Goal: Use online tool/utility: Utilize a website feature to perform a specific function

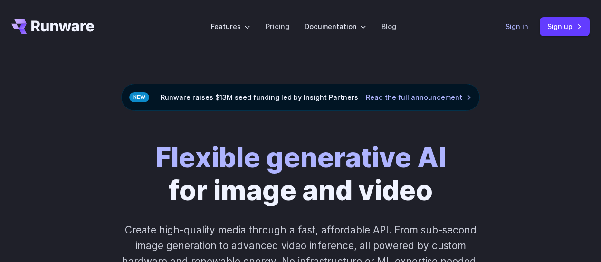
click at [517, 27] on link "Sign in" at bounding box center [516, 26] width 23 height 11
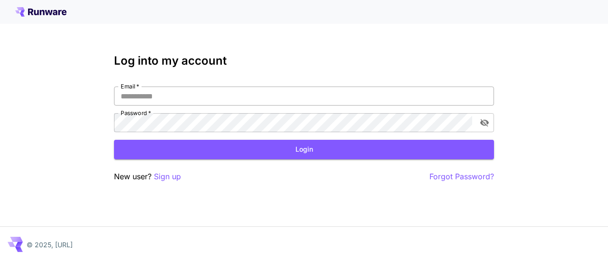
click at [358, 101] on input "Email   *" at bounding box center [304, 95] width 380 height 19
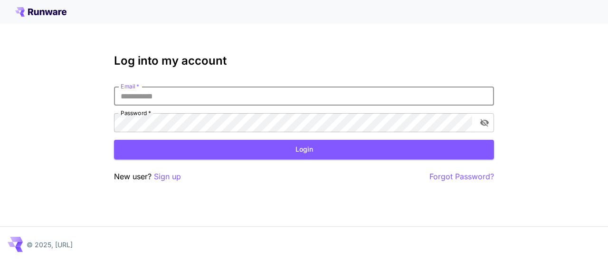
type input "**********"
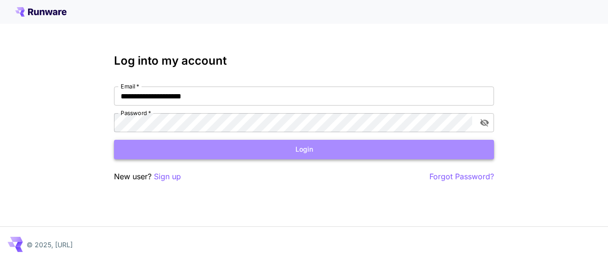
click at [192, 145] on button "Login" at bounding box center [304, 149] width 380 height 19
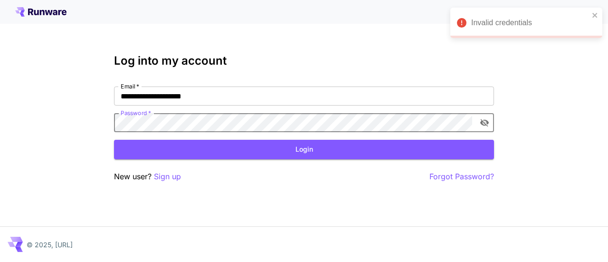
click at [68, 122] on div "**********" at bounding box center [304, 131] width 608 height 262
click button "Login" at bounding box center [304, 149] width 380 height 19
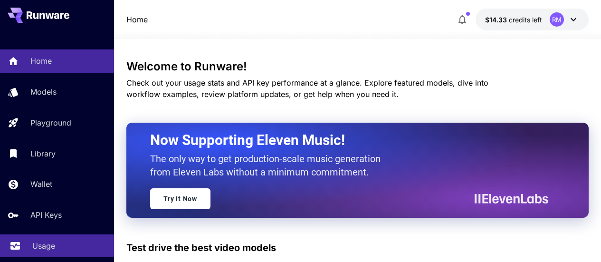
click at [54, 249] on p "Usage" at bounding box center [43, 245] width 23 height 11
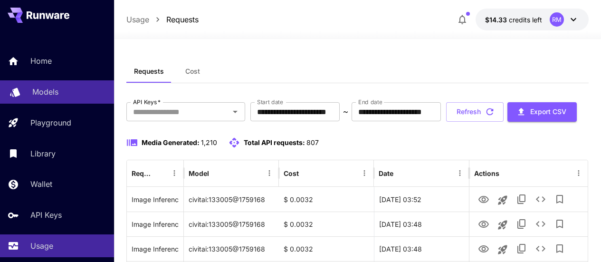
click at [62, 85] on link "Models" at bounding box center [57, 91] width 114 height 23
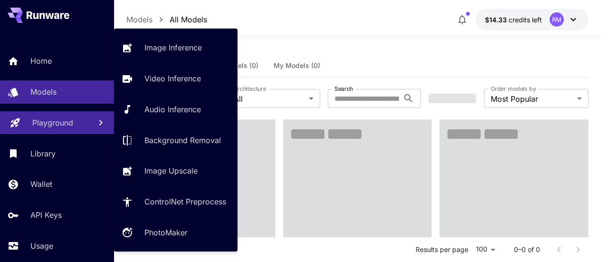
click at [61, 126] on p "Playground" at bounding box center [52, 122] width 41 height 11
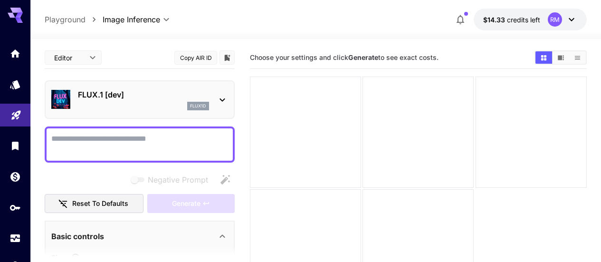
click at [194, 130] on div at bounding box center [140, 144] width 190 height 36
click at [189, 137] on textarea "Negative Prompt" at bounding box center [139, 144] width 177 height 23
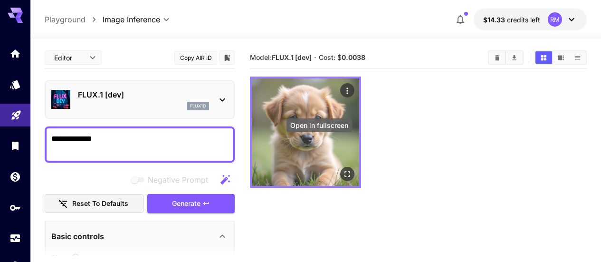
type textarea "**********"
click at [342, 169] on icon "Open in fullscreen" at bounding box center [346, 173] width 9 height 9
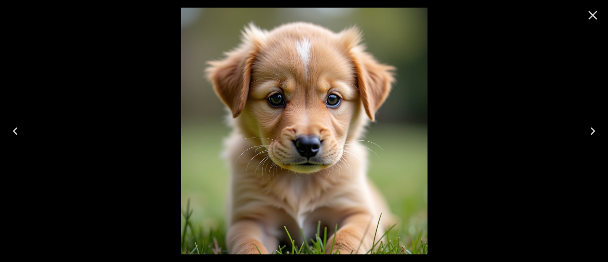
click at [595, 11] on icon "Close" at bounding box center [592, 15] width 9 height 9
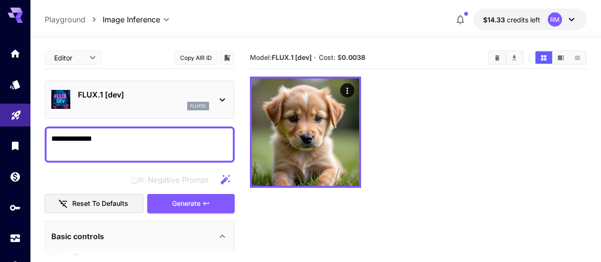
click at [151, 95] on p "FLUX.1 [dev]" at bounding box center [143, 94] width 131 height 11
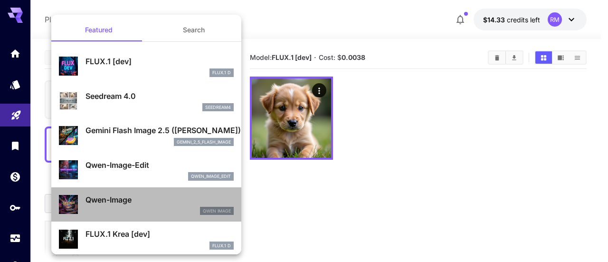
click at [152, 197] on p "Qwen-Image" at bounding box center [159, 199] width 148 height 11
type input "**"
type input "***"
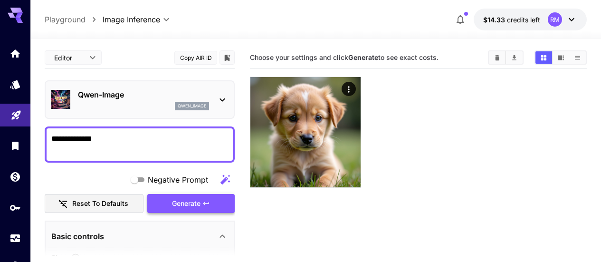
click at [184, 204] on span "Generate" at bounding box center [186, 203] width 28 height 12
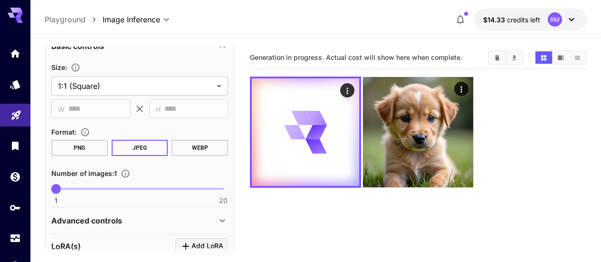
scroll to position [230, 0]
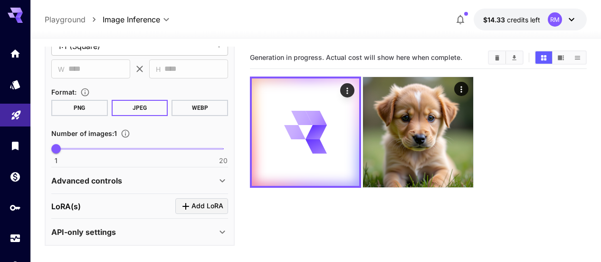
click at [194, 176] on div "Advanced controls" at bounding box center [133, 180] width 165 height 11
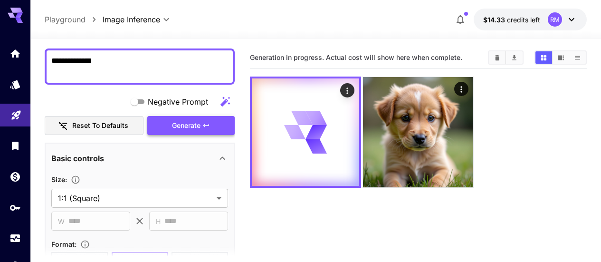
scroll to position [0, 0]
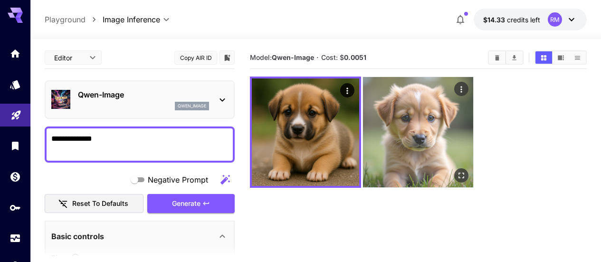
click at [365, 119] on img at bounding box center [418, 132] width 110 height 110
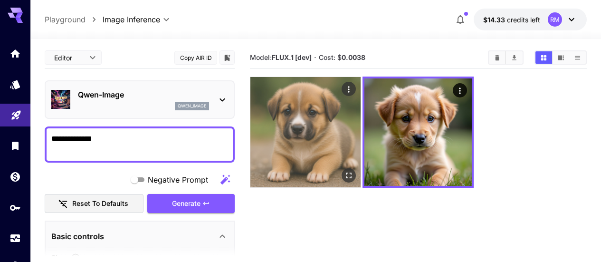
click at [317, 112] on img at bounding box center [305, 132] width 110 height 110
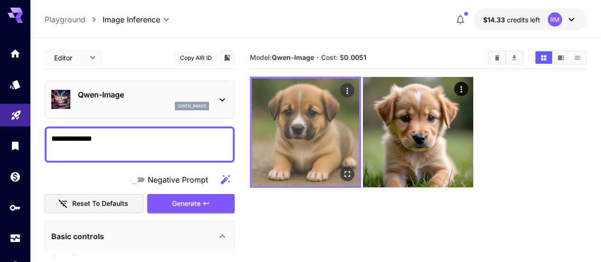
click at [342, 169] on icon "Open in fullscreen" at bounding box center [346, 173] width 9 height 9
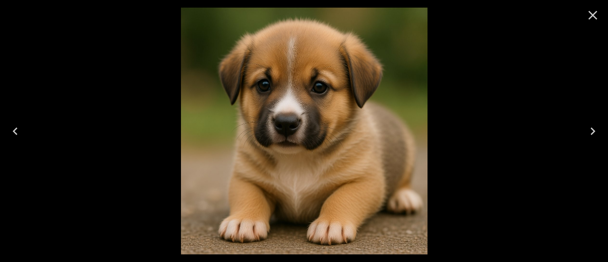
click at [591, 16] on icon "Close" at bounding box center [592, 15] width 9 height 9
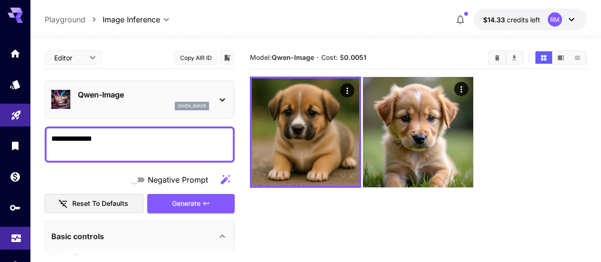
click at [6, 235] on link at bounding box center [15, 237] width 30 height 23
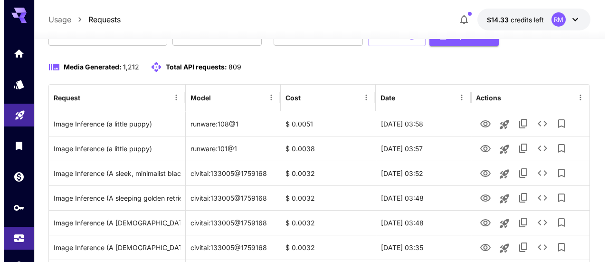
scroll to position [123, 0]
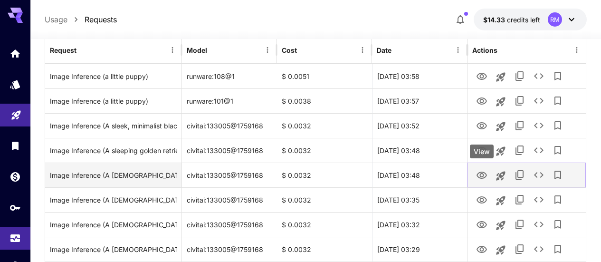
click at [479, 174] on icon "View" at bounding box center [481, 174] width 10 height 7
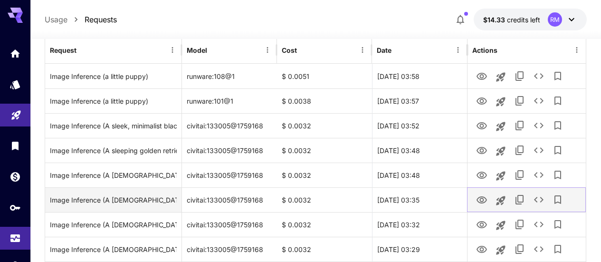
click at [480, 200] on icon "View" at bounding box center [481, 199] width 10 height 7
click at [539, 200] on icon "See details" at bounding box center [538, 199] width 11 height 11
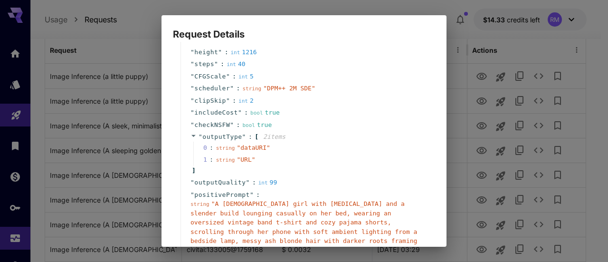
scroll to position [190, 0]
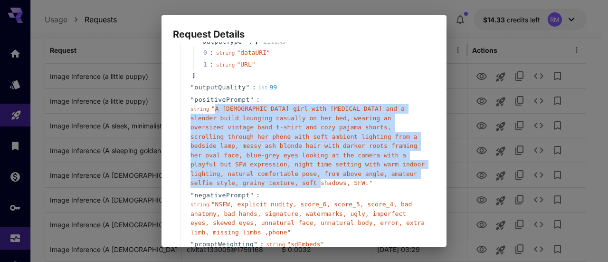
drag, startPoint x: 213, startPoint y: 107, endPoint x: 373, endPoint y: 175, distance: 174.2
click at [373, 175] on span "" A 19-year-old girl with fair skin and a slender build lounging casually on he…" at bounding box center [307, 145] width 234 height 81
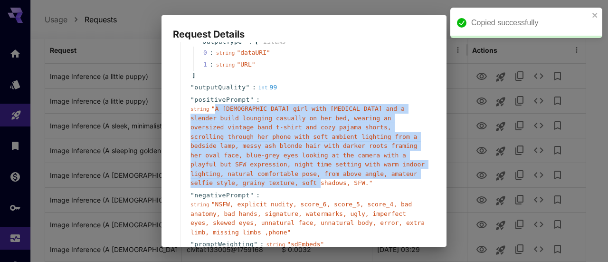
copy span "A 19-year-old girl with fair skin and a slender build lounging casually on her …"
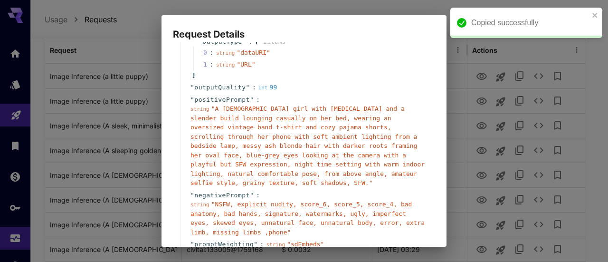
click at [19, 85] on div "Request Details { 19 item s " taskType " : string " imageInference " " taskUUID…" at bounding box center [304, 131] width 608 height 262
click at [13, 89] on div "Request Details { 19 item s " taskType " : string " imageInference " " taskUUID…" at bounding box center [304, 131] width 608 height 262
click at [14, 75] on div "Request Details { 19 item s " taskType " : string " imageInference " " taskUUID…" at bounding box center [304, 131] width 608 height 262
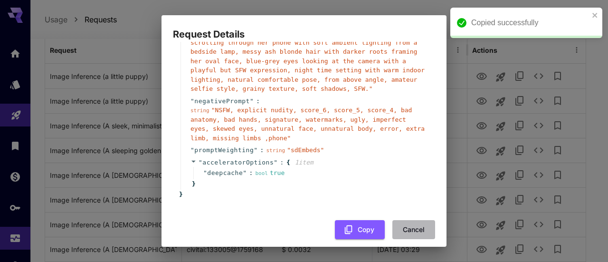
click at [398, 220] on button "Cancel" at bounding box center [413, 229] width 43 height 19
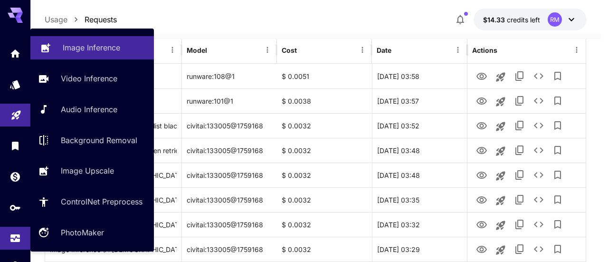
click at [106, 58] on link "Image Inference" at bounding box center [91, 47] width 123 height 23
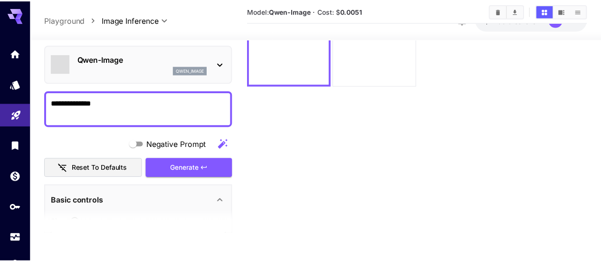
scroll to position [75, 0]
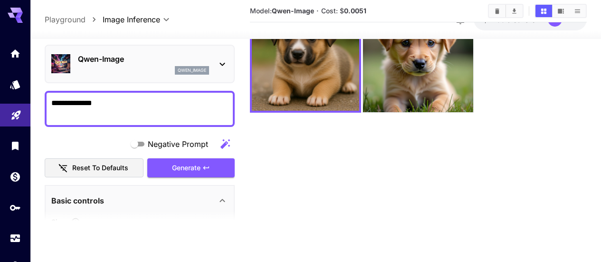
click at [112, 101] on textarea "**********" at bounding box center [139, 108] width 177 height 23
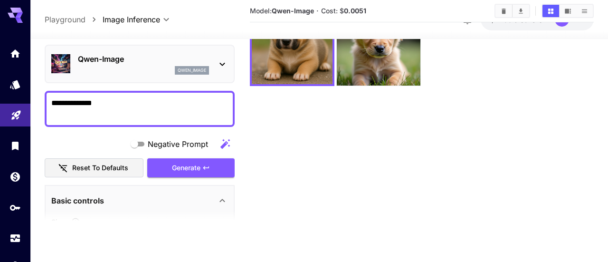
drag, startPoint x: 112, startPoint y: 101, endPoint x: 19, endPoint y: 106, distance: 92.7
click at [19, 106] on div "**********" at bounding box center [304, 93] width 608 height 337
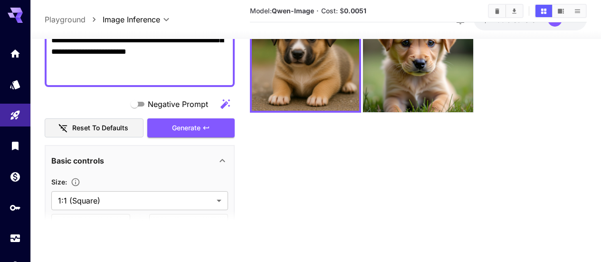
scroll to position [190, 0]
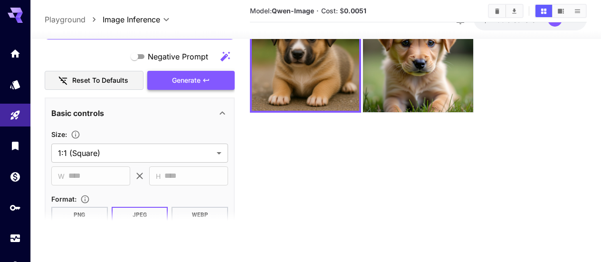
type textarea "**********"
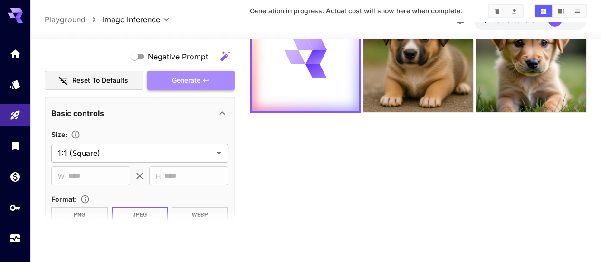
click at [188, 82] on span "Generate" at bounding box center [186, 80] width 28 height 12
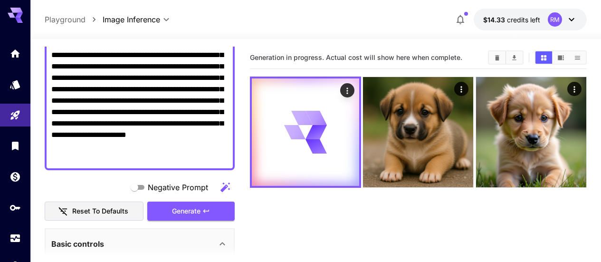
scroll to position [0, 0]
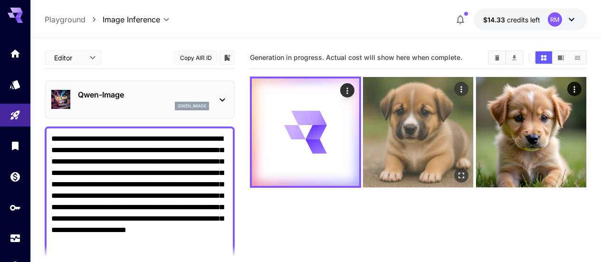
click at [364, 109] on img at bounding box center [418, 132] width 110 height 110
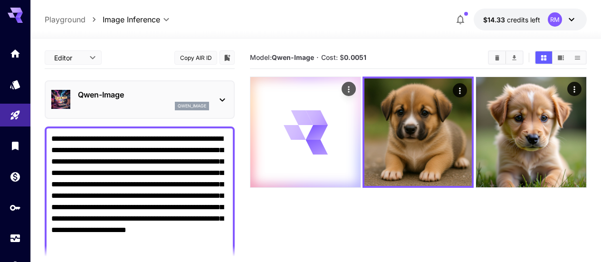
click at [305, 139] on icon at bounding box center [316, 146] width 22 height 15
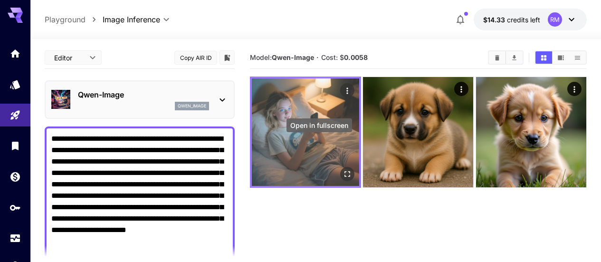
click at [342, 169] on icon "Open in fullscreen" at bounding box center [346, 173] width 9 height 9
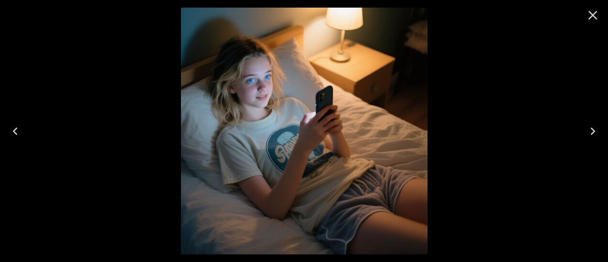
click at [589, 15] on icon "Close" at bounding box center [592, 15] width 15 height 15
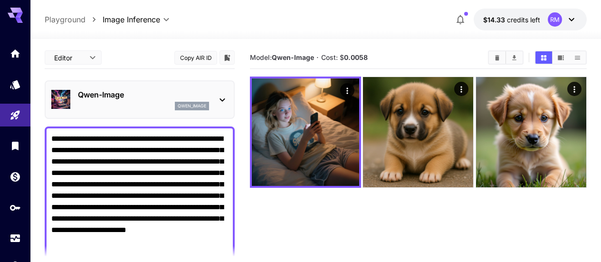
scroll to position [47, 0]
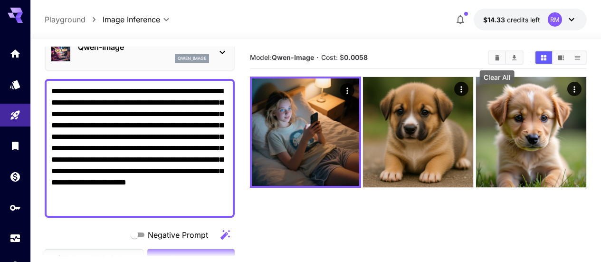
click at [493, 57] on icon "Clear All" at bounding box center [496, 57] width 7 height 7
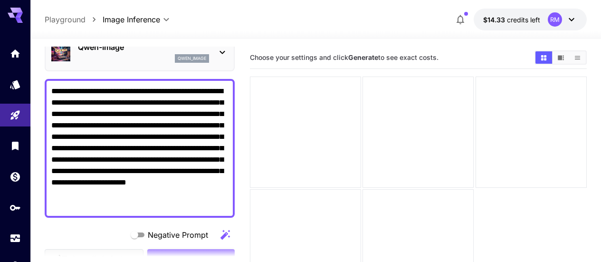
click at [190, 56] on p "qwen_image" at bounding box center [192, 58] width 28 height 7
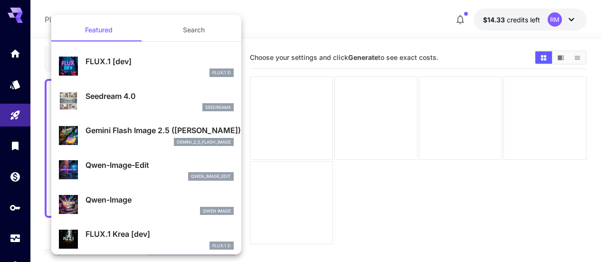
click at [145, 64] on p "FLUX.1 [dev]" at bounding box center [159, 61] width 148 height 11
type input "**"
type input "***"
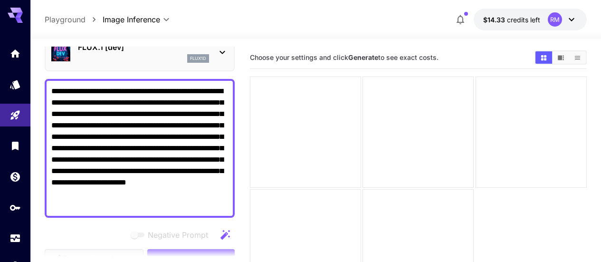
scroll to position [95, 0]
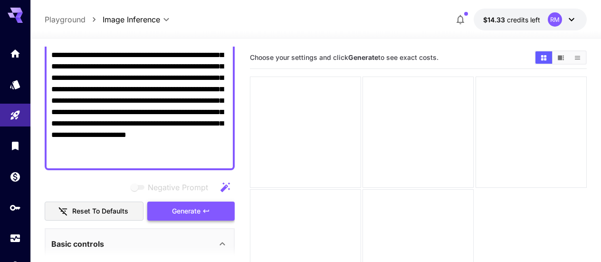
click at [185, 208] on span "Generate" at bounding box center [186, 211] width 28 height 12
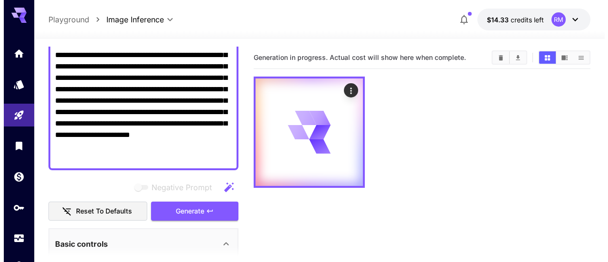
scroll to position [0, 0]
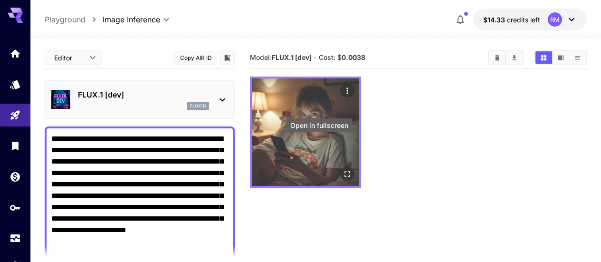
click at [340, 167] on button "Open in fullscreen" at bounding box center [347, 174] width 14 height 14
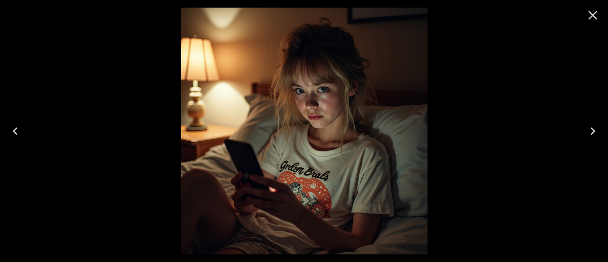
click at [592, 13] on icon "Close" at bounding box center [592, 15] width 15 height 15
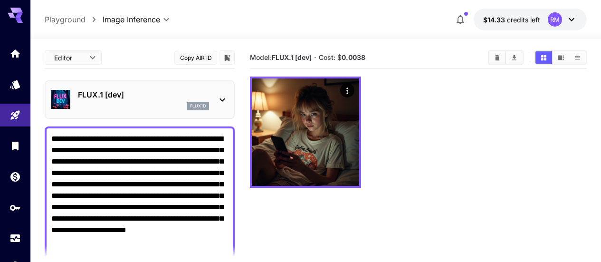
click at [223, 102] on icon at bounding box center [221, 99] width 11 height 11
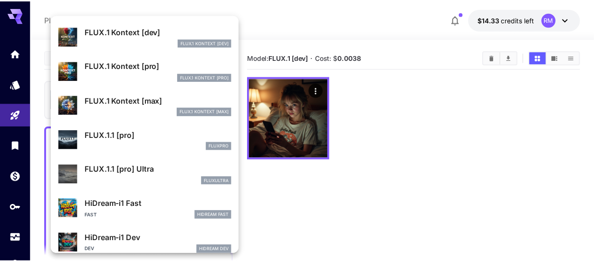
scroll to position [768, 0]
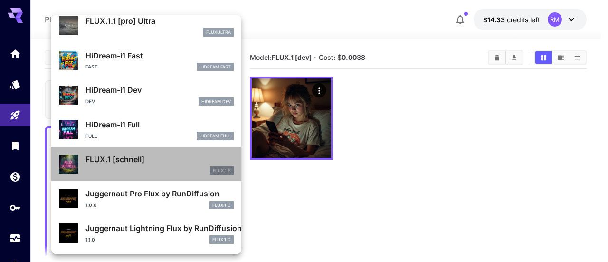
click at [166, 156] on p "FLUX.1 [schnell]" at bounding box center [159, 158] width 148 height 11
type input "*"
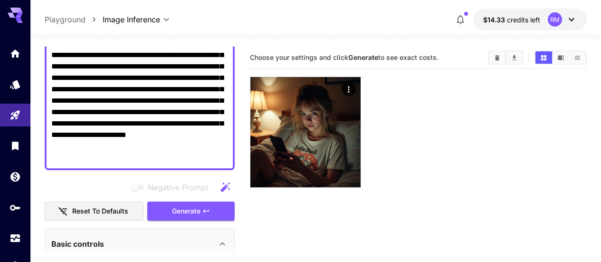
scroll to position [142, 0]
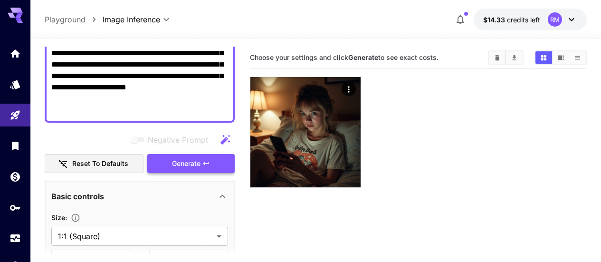
click at [174, 166] on span "Generate" at bounding box center [186, 164] width 28 height 12
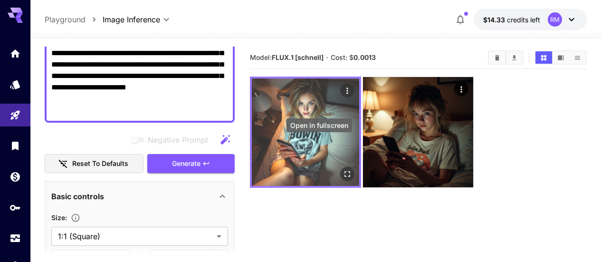
click at [342, 169] on icon "Open in fullscreen" at bounding box center [346, 173] width 9 height 9
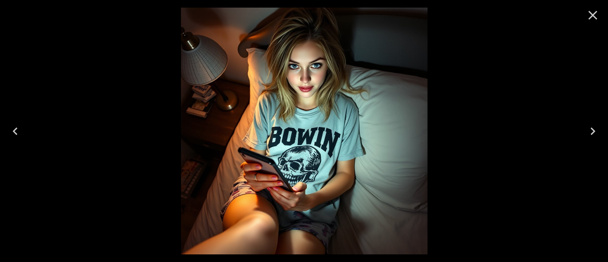
click at [592, 16] on icon "Close" at bounding box center [592, 15] width 15 height 15
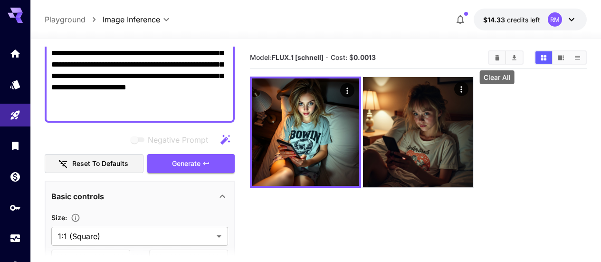
click at [497, 55] on icon "Clear All" at bounding box center [497, 57] width 4 height 5
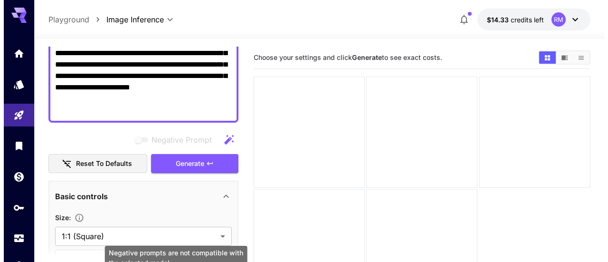
scroll to position [0, 0]
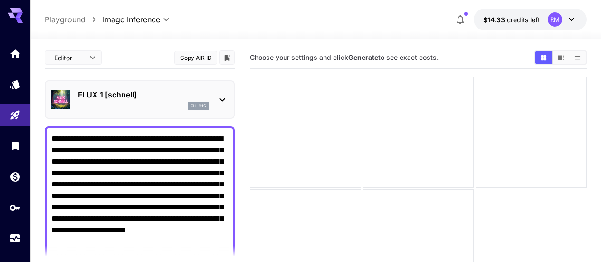
click at [206, 107] on p "flux1s" at bounding box center [198, 106] width 16 height 7
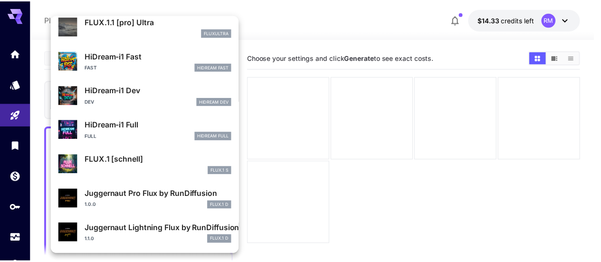
scroll to position [768, 0]
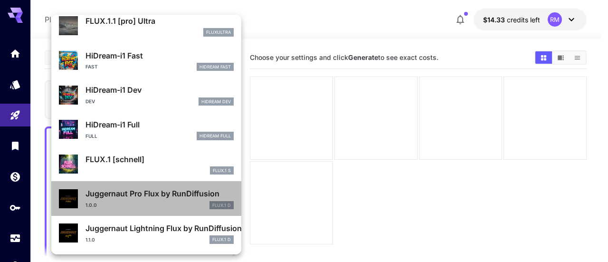
click at [148, 197] on p "Juggernaut Pro Flux by RunDiffusion" at bounding box center [159, 193] width 148 height 11
type input "**"
type input "*"
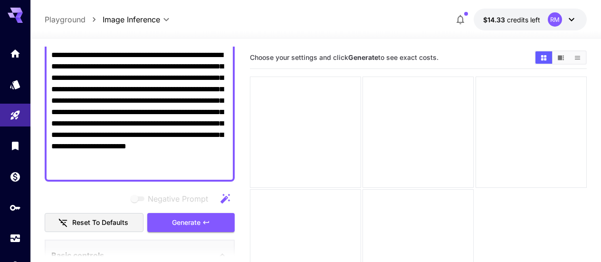
scroll to position [142, 0]
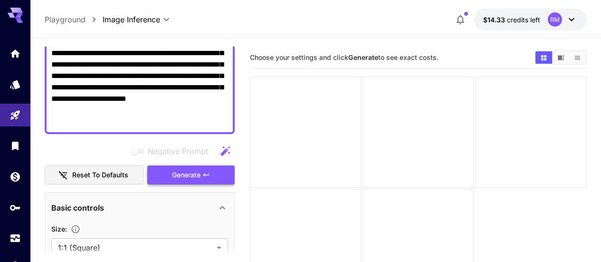
click at [211, 174] on button "Generate" at bounding box center [190, 174] width 87 height 19
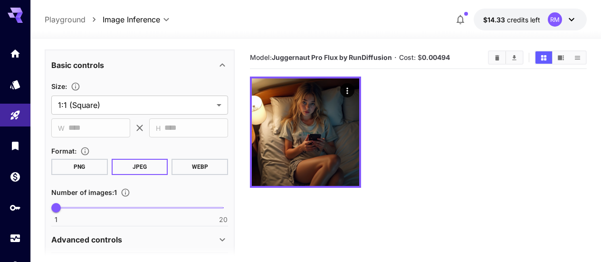
scroll to position [380, 0]
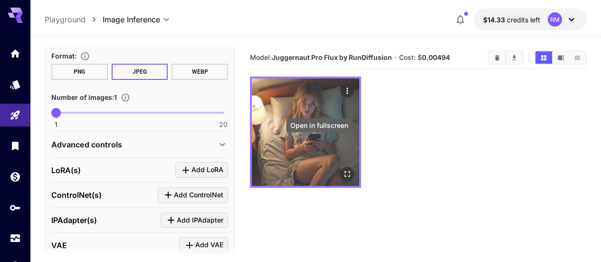
click at [342, 169] on icon "Open in fullscreen" at bounding box center [346, 173] width 9 height 9
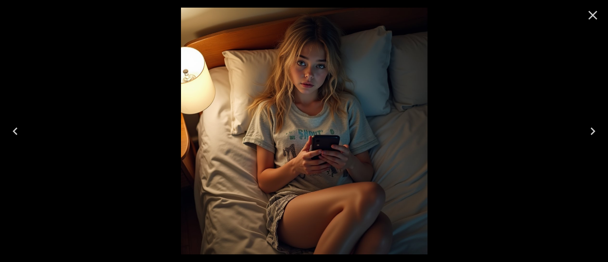
click at [586, 16] on icon "Close" at bounding box center [592, 15] width 15 height 15
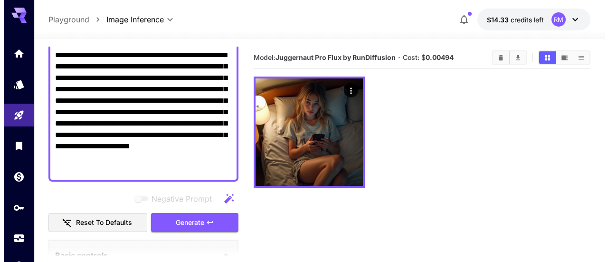
scroll to position [0, 0]
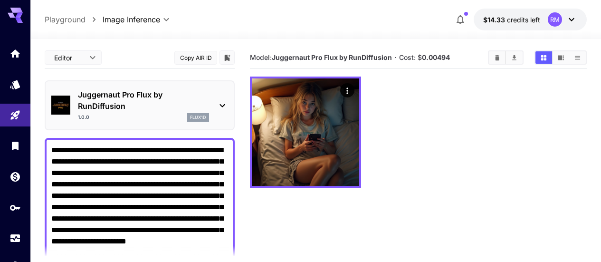
click at [209, 115] on div "Juggernaut Pro Flux by RunDiffusion 1.0.0 flux1d" at bounding box center [139, 105] width 177 height 40
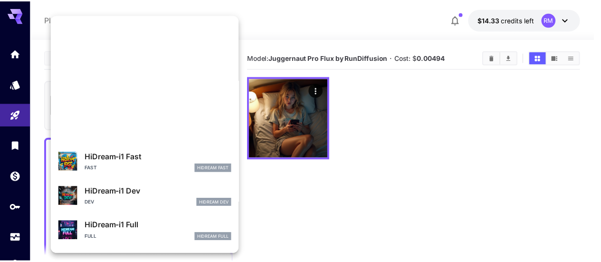
scroll to position [768, 0]
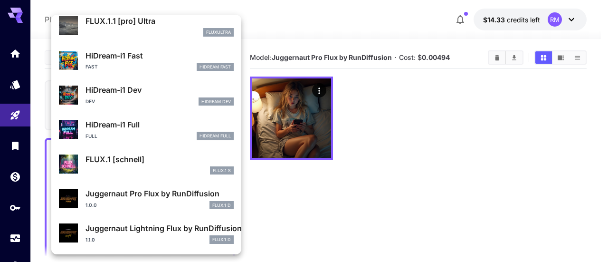
click at [181, 227] on p "Juggernaut Lightning Flux by RunDiffusion" at bounding box center [159, 227] width 148 height 11
type input "*"
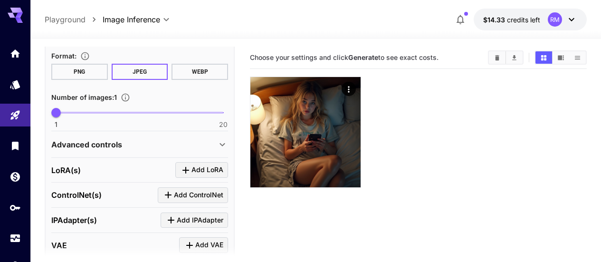
scroll to position [427, 0]
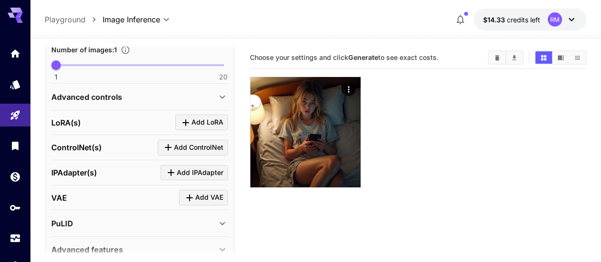
click at [221, 98] on icon at bounding box center [221, 96] width 11 height 11
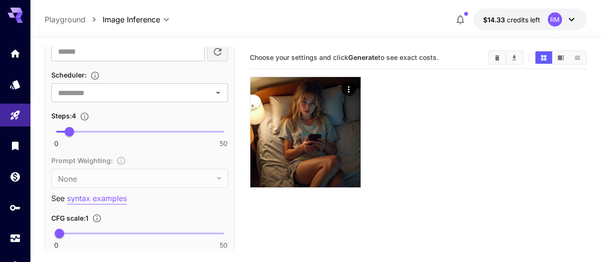
scroll to position [760, 0]
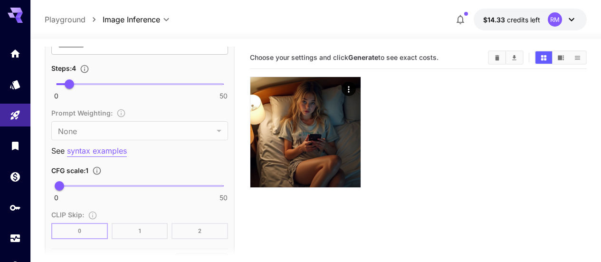
click at [72, 182] on span "0 50 1" at bounding box center [139, 185] width 167 height 14
click at [66, 182] on span "3.1" at bounding box center [66, 185] width 9 height 9
click at [85, 181] on span "0 50 8.8" at bounding box center [139, 185] width 167 height 14
click at [80, 182] on span "7.2" at bounding box center [79, 185] width 9 height 9
click at [77, 182] on span "6.2" at bounding box center [76, 185] width 9 height 9
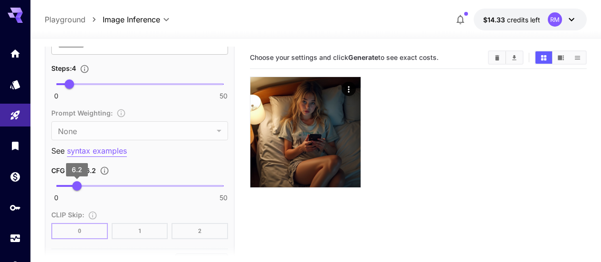
type input "***"
click at [74, 182] on span "6.2" at bounding box center [76, 185] width 9 height 9
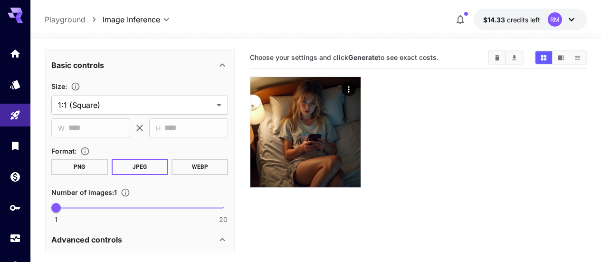
scroll to position [142, 0]
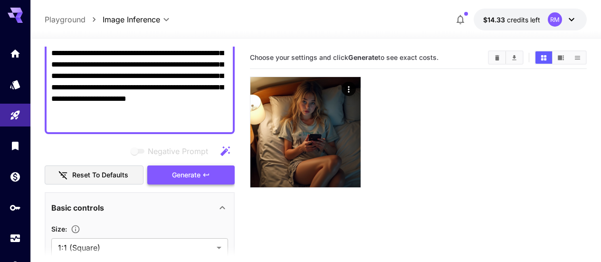
click at [184, 177] on span "Generate" at bounding box center [186, 175] width 28 height 12
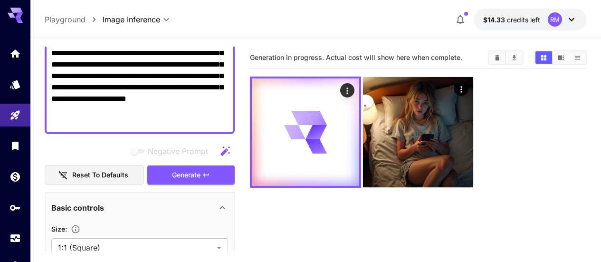
scroll to position [0, 0]
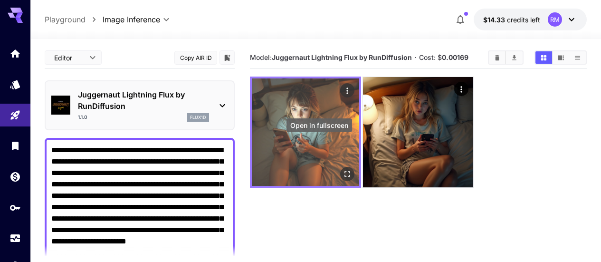
click at [342, 169] on icon "Open in fullscreen" at bounding box center [346, 173] width 9 height 9
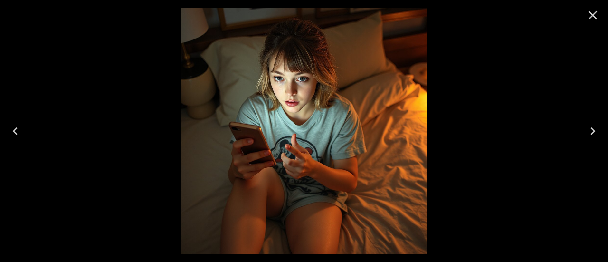
click at [596, 20] on icon "Close" at bounding box center [592, 15] width 15 height 15
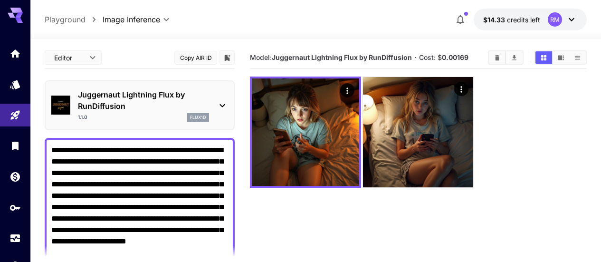
scroll to position [47, 0]
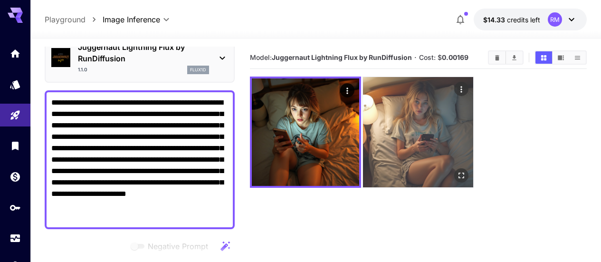
click at [381, 113] on img at bounding box center [418, 132] width 110 height 110
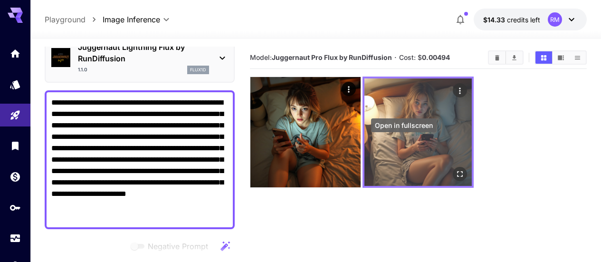
click at [453, 167] on button "Open in fullscreen" at bounding box center [460, 174] width 14 height 14
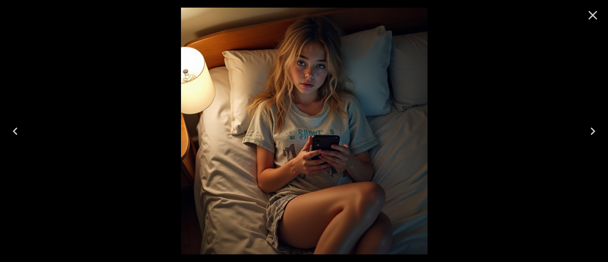
click at [592, 16] on icon "Close" at bounding box center [592, 15] width 15 height 15
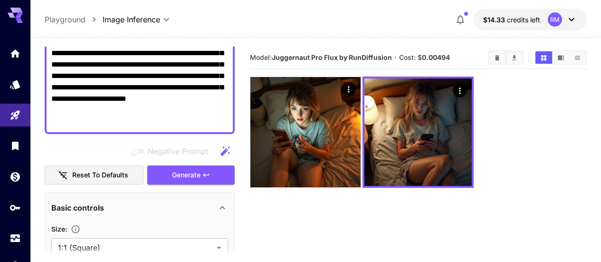
scroll to position [0, 0]
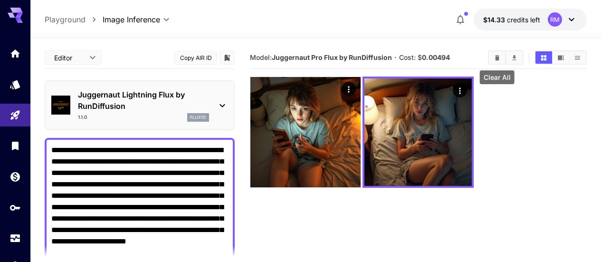
click at [501, 60] on button "Clear All" at bounding box center [496, 57] width 17 height 12
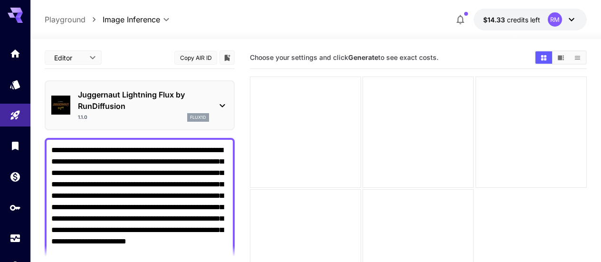
click at [216, 90] on div "Juggernaut Lightning Flux by RunDiffusion 1.1.0 flux1d" at bounding box center [139, 105] width 177 height 40
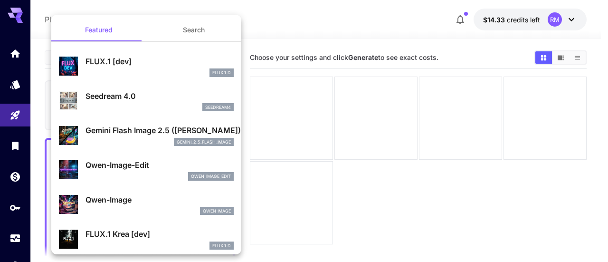
click at [206, 32] on button "Search" at bounding box center [193, 30] width 95 height 23
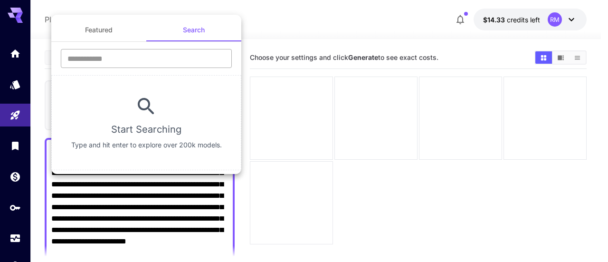
click at [153, 63] on input "text" at bounding box center [146, 58] width 171 height 19
paste input "**********"
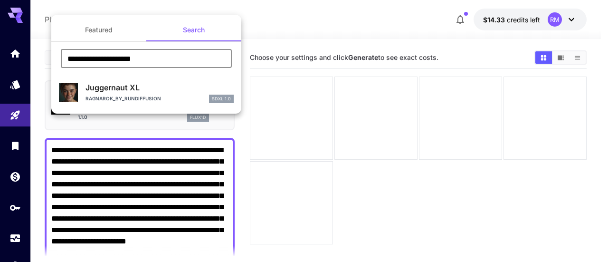
type input "**********"
click at [164, 85] on p "Juggernaut XL" at bounding box center [159, 87] width 148 height 11
type input "**"
type input "*"
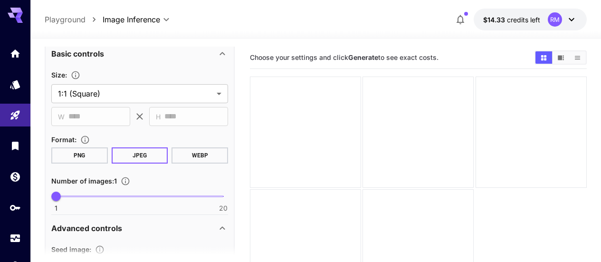
scroll to position [190, 0]
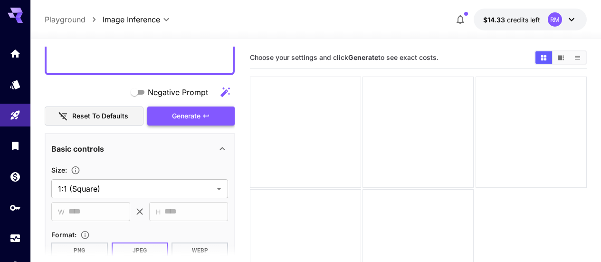
click at [194, 113] on span "Generate" at bounding box center [186, 116] width 28 height 12
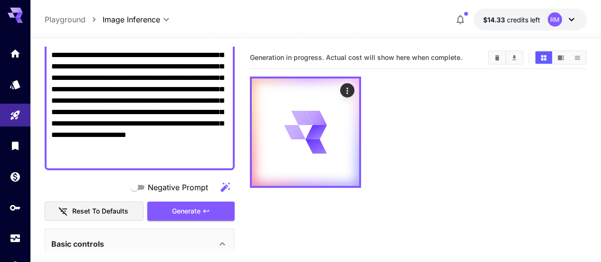
scroll to position [47, 0]
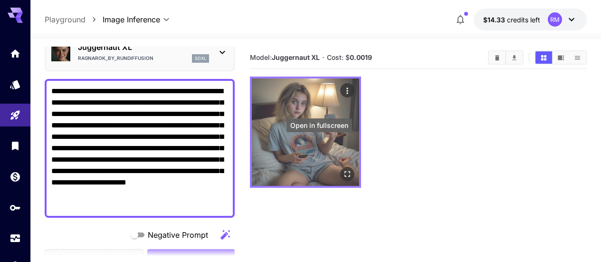
click at [340, 167] on button "Open in fullscreen" at bounding box center [347, 174] width 14 height 14
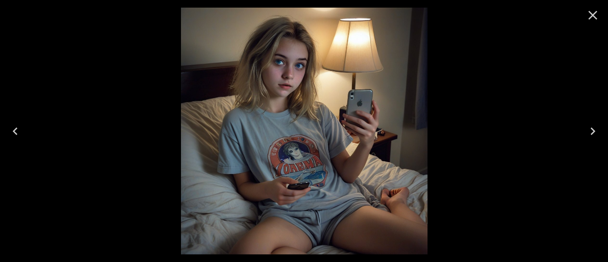
click at [592, 9] on icon "Close" at bounding box center [592, 15] width 15 height 15
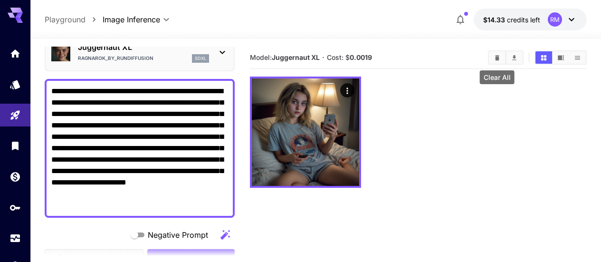
click at [497, 58] on icon "Clear All" at bounding box center [497, 57] width 4 height 5
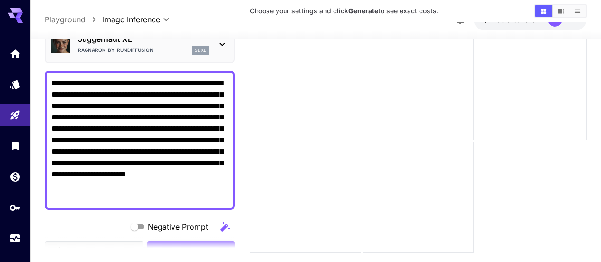
scroll to position [95, 0]
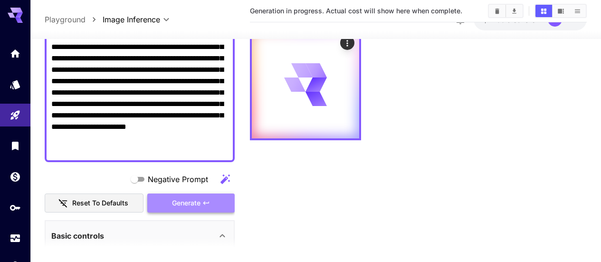
click at [217, 207] on button "Generate" at bounding box center [190, 202] width 87 height 19
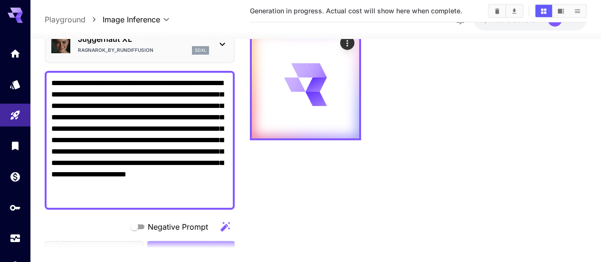
scroll to position [0, 0]
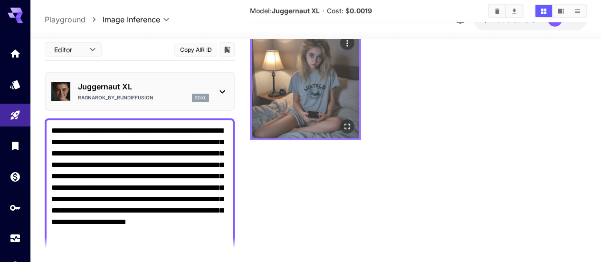
click at [342, 122] on icon "Open in fullscreen" at bounding box center [346, 126] width 9 height 9
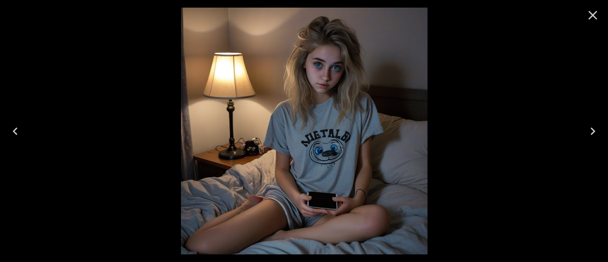
click at [593, 14] on icon "Close" at bounding box center [592, 15] width 9 height 9
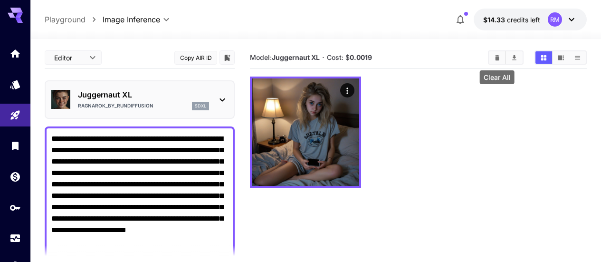
click at [496, 60] on icon "Clear All" at bounding box center [497, 57] width 4 height 5
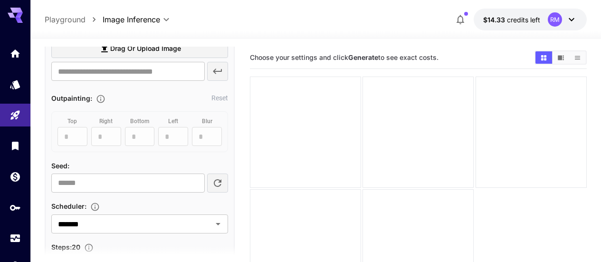
scroll to position [617, 0]
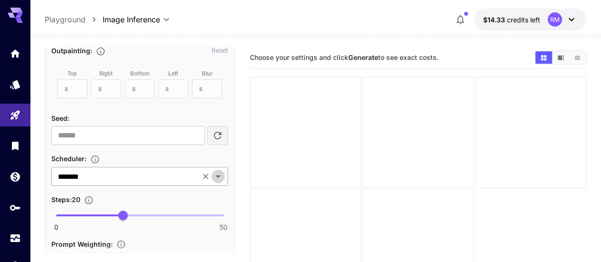
click at [222, 175] on icon "Open" at bounding box center [217, 175] width 11 height 11
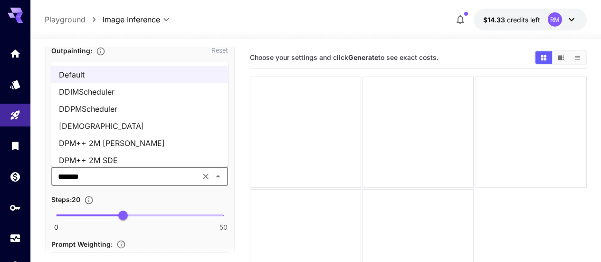
click at [123, 158] on li "DPM++ 2M SDE" at bounding box center [139, 159] width 177 height 17
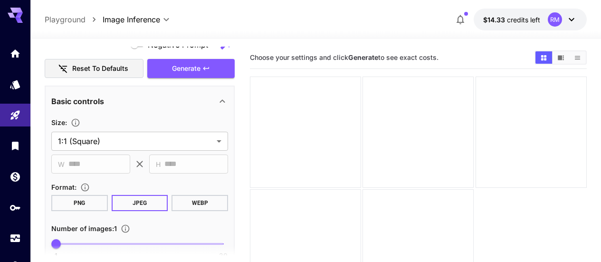
scroll to position [190, 0]
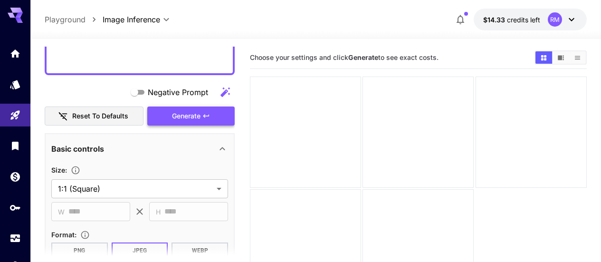
click at [207, 117] on icon "button" at bounding box center [206, 116] width 8 height 8
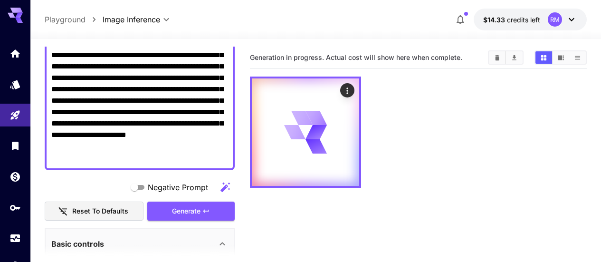
scroll to position [47, 0]
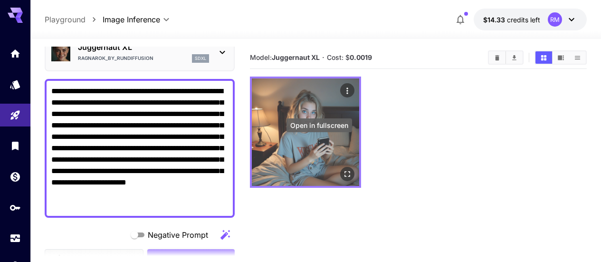
click at [340, 167] on button "Open in fullscreen" at bounding box center [347, 174] width 14 height 14
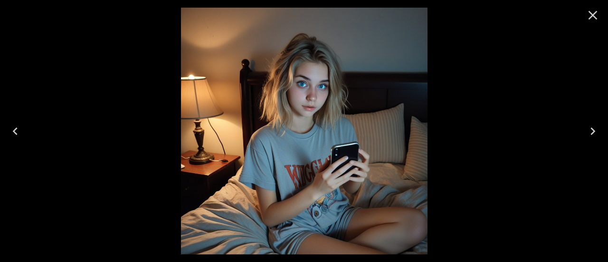
click at [596, 14] on icon "Close" at bounding box center [592, 15] width 15 height 15
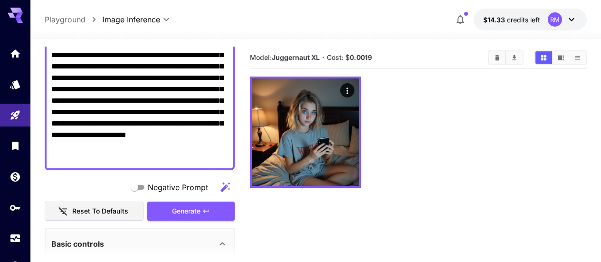
scroll to position [142, 0]
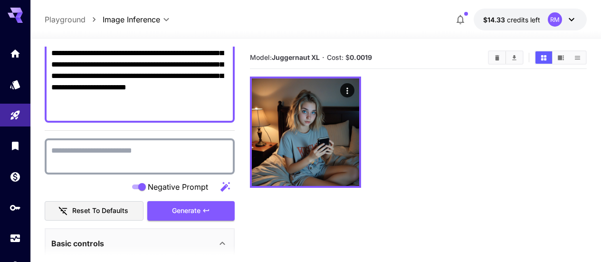
click at [169, 148] on textarea "Negative Prompt" at bounding box center [139, 156] width 177 height 23
paste textarea "**********"
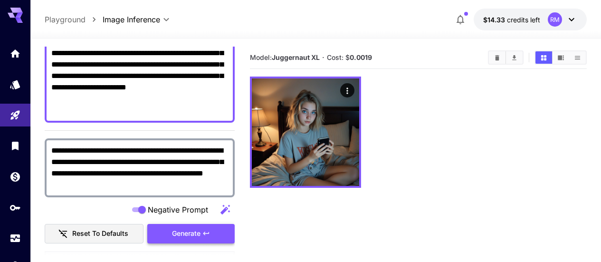
type textarea "**********"
click at [165, 236] on button "Generate" at bounding box center [190, 233] width 87 height 19
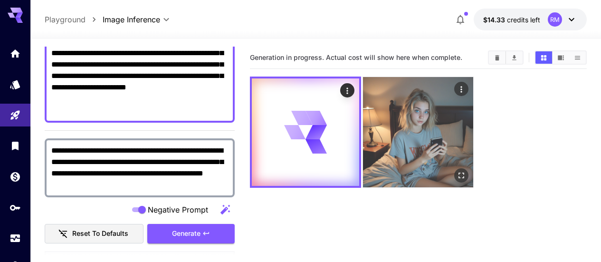
click at [401, 116] on img at bounding box center [418, 132] width 110 height 110
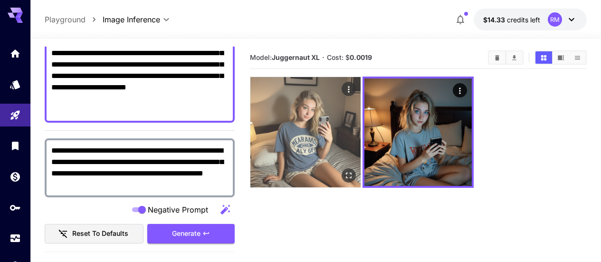
click at [313, 125] on img at bounding box center [305, 132] width 110 height 110
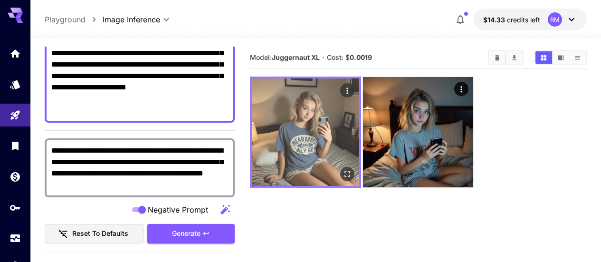
click at [342, 169] on icon "Open in fullscreen" at bounding box center [346, 173] width 9 height 9
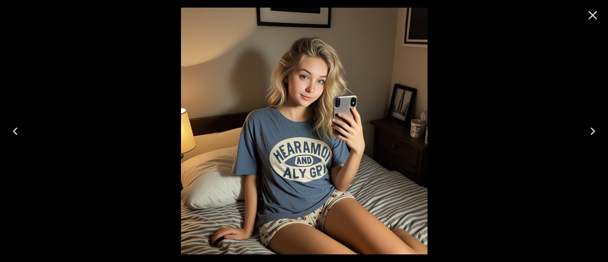
click at [592, 14] on icon "Close" at bounding box center [592, 15] width 9 height 9
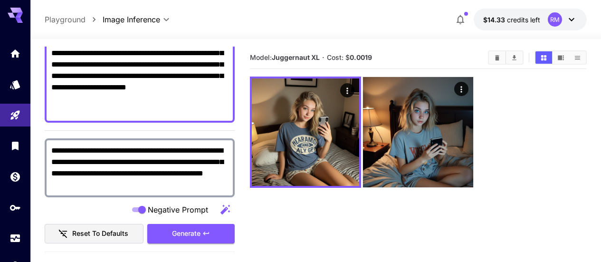
scroll to position [0, 0]
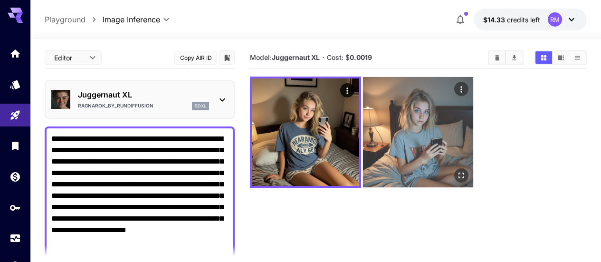
click at [401, 118] on img at bounding box center [418, 132] width 110 height 110
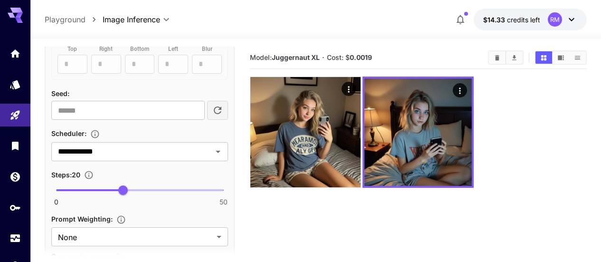
scroll to position [760, 0]
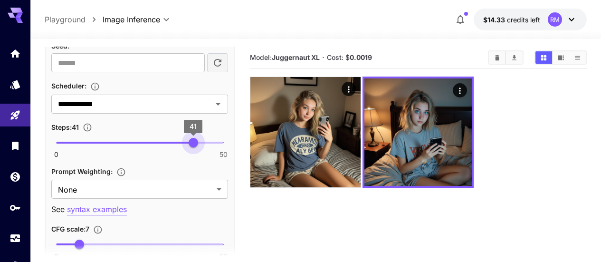
type input "**"
drag, startPoint x: 126, startPoint y: 143, endPoint x: 190, endPoint y: 139, distance: 64.2
click at [190, 139] on span "40" at bounding box center [189, 142] width 9 height 9
type input "***"
click at [75, 243] on span "7" at bounding box center [79, 243] width 9 height 9
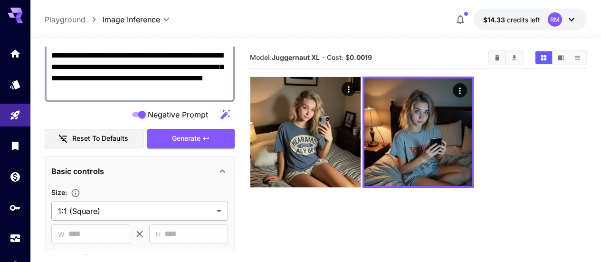
scroll to position [190, 0]
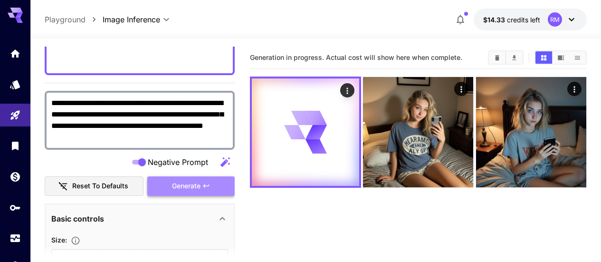
click at [182, 184] on span "Generate" at bounding box center [186, 186] width 28 height 12
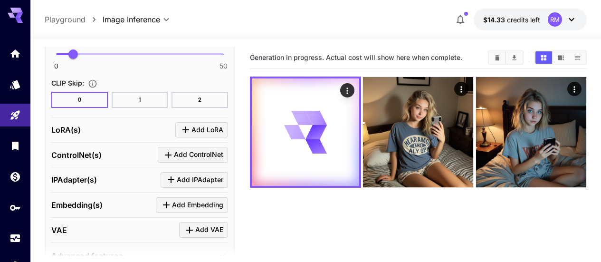
scroll to position [999, 0]
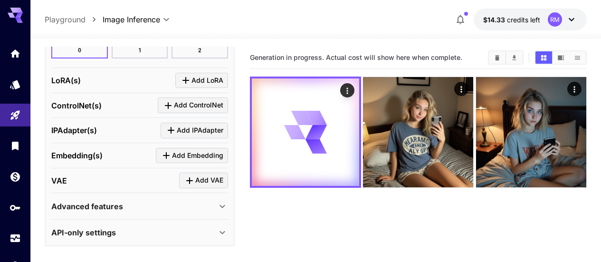
click at [142, 206] on div "Advanced features" at bounding box center [133, 205] width 165 height 11
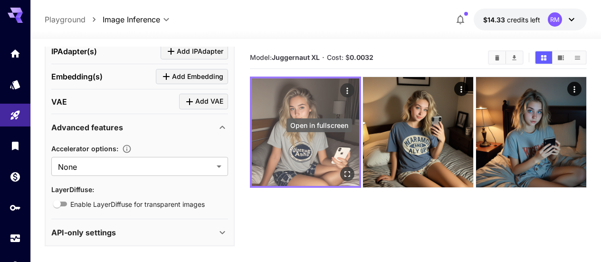
click at [342, 169] on icon "Open in fullscreen" at bounding box center [346, 173] width 9 height 9
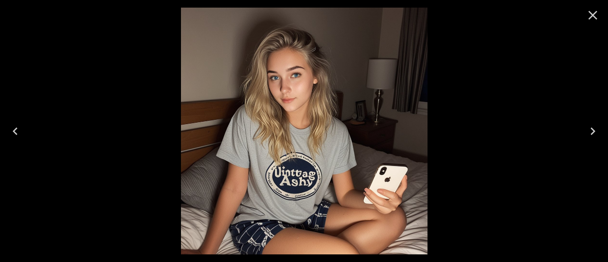
click at [592, 13] on icon "Close" at bounding box center [592, 15] width 15 height 15
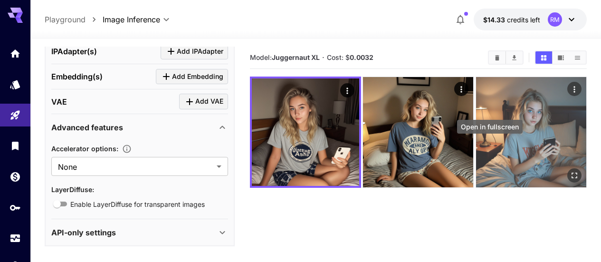
click at [569, 170] on icon "Open in fullscreen" at bounding box center [573, 174] width 9 height 9
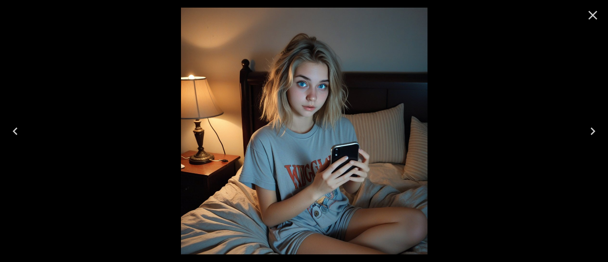
click at [587, 17] on icon "Close" at bounding box center [592, 15] width 15 height 15
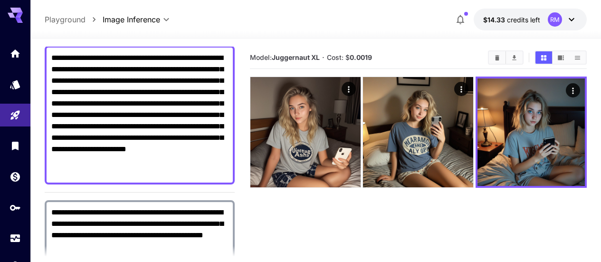
scroll to position [0, 0]
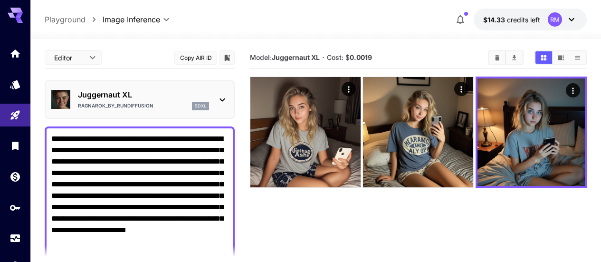
click at [192, 104] on div "Ragnarok_by_RunDiffusion sdxl" at bounding box center [143, 106] width 131 height 9
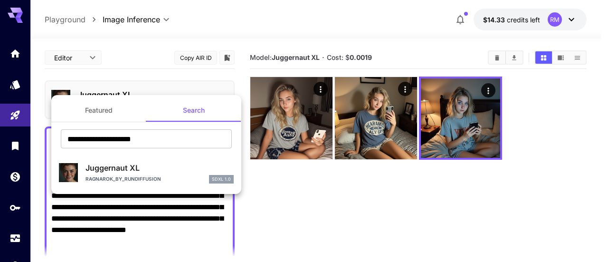
click at [317, 143] on div at bounding box center [304, 131] width 608 height 262
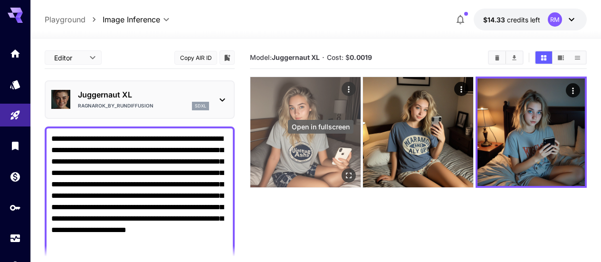
click at [346, 172] on icon "Open in fullscreen" at bounding box center [349, 175] width 6 height 6
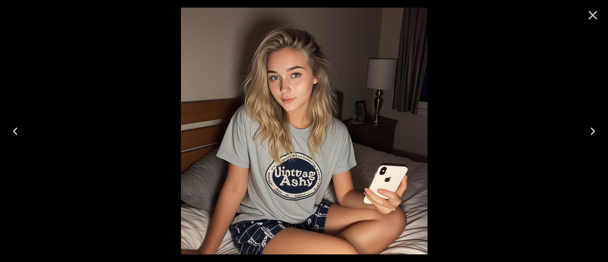
click at [583, 7] on button "Close" at bounding box center [592, 15] width 23 height 23
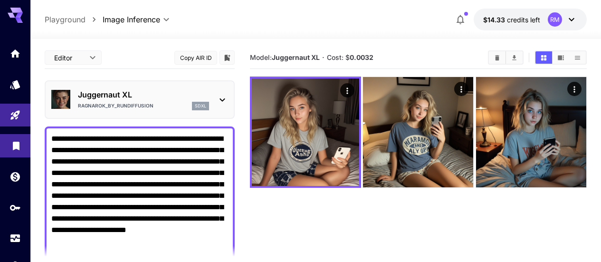
scroll to position [38, 0]
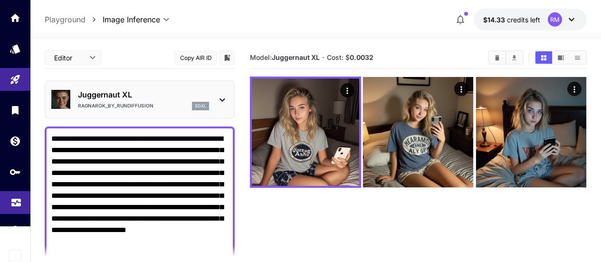
click at [20, 205] on link at bounding box center [15, 202] width 30 height 23
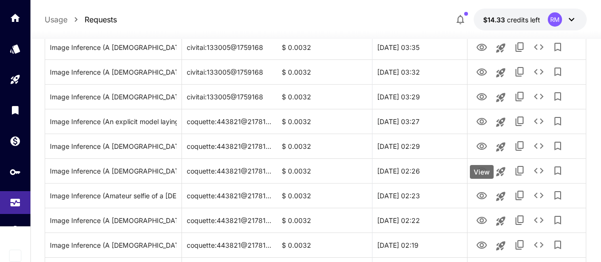
scroll to position [475, 0]
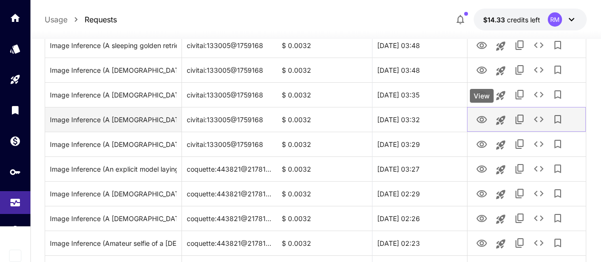
click at [479, 115] on icon "View" at bounding box center [481, 119] width 11 height 11
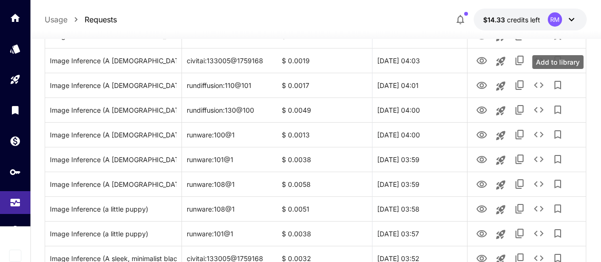
scroll to position [0, 0]
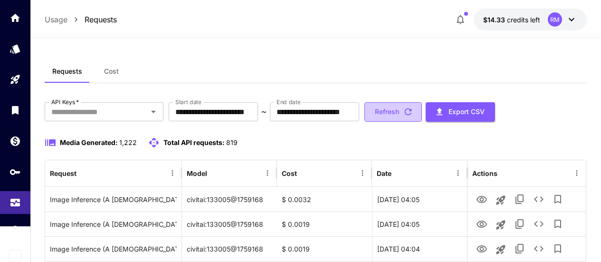
click at [422, 113] on button "Refresh" at bounding box center [392, 111] width 57 height 19
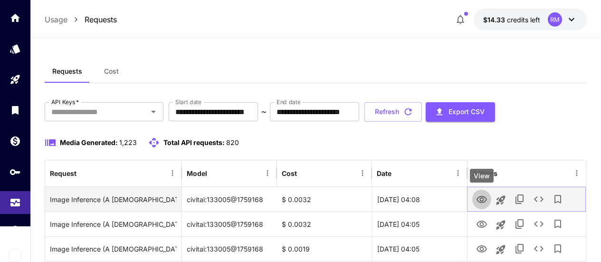
click at [485, 198] on icon "View" at bounding box center [481, 199] width 10 height 7
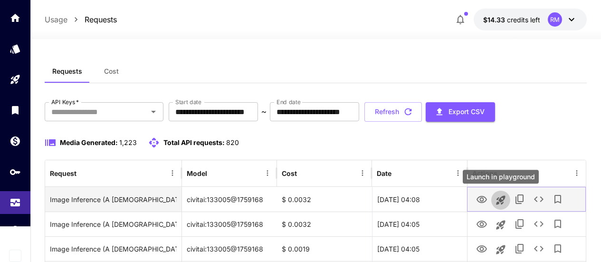
click at [506, 196] on icon "Launch in playground" at bounding box center [500, 199] width 11 height 11
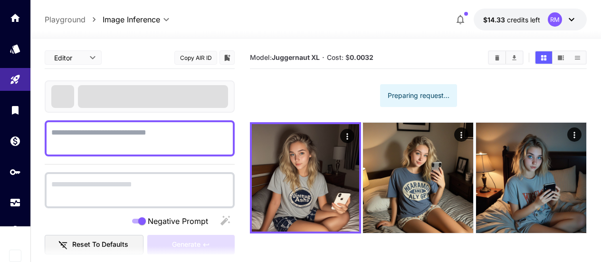
type textarea "**********"
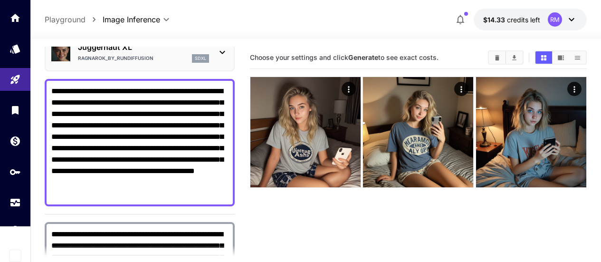
scroll to position [142, 0]
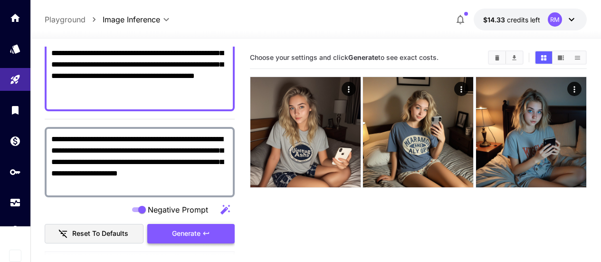
click at [193, 231] on span "Generate" at bounding box center [186, 233] width 28 height 12
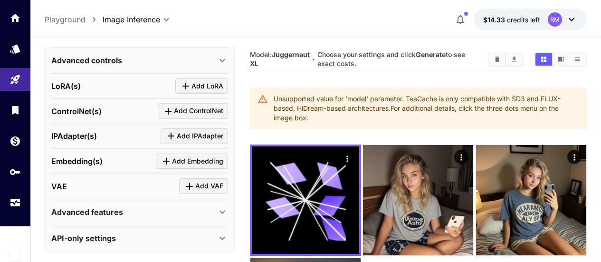
scroll to position [528, 0]
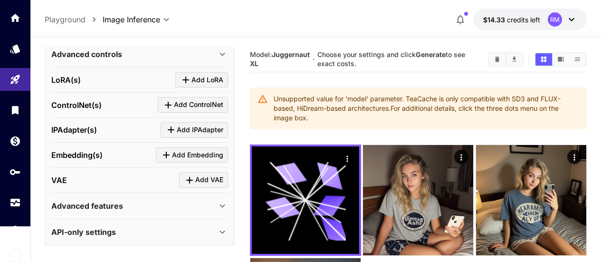
click at [196, 207] on div "Advanced features" at bounding box center [133, 205] width 165 height 11
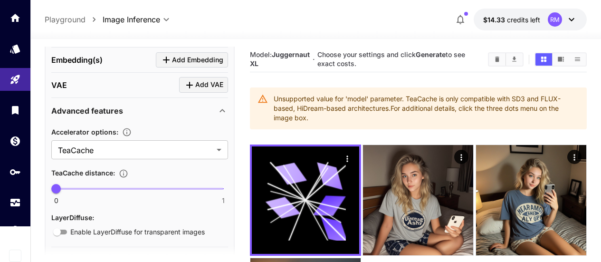
scroll to position [651, 0]
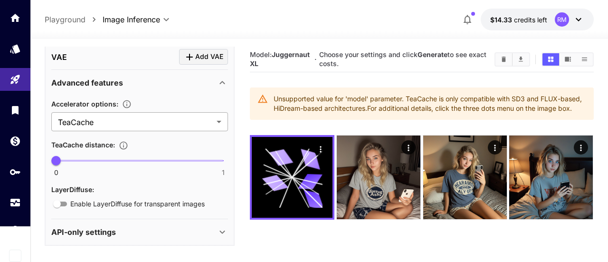
click at [158, 126] on body "**********" at bounding box center [304, 168] width 608 height 337
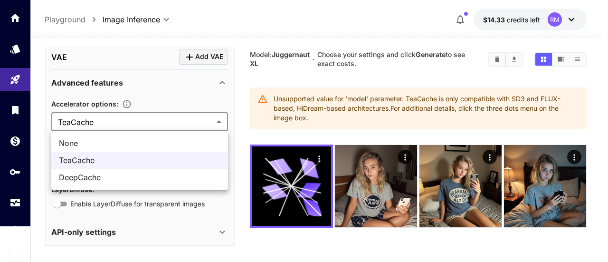
click at [111, 178] on span "DeepCache" at bounding box center [139, 176] width 161 height 11
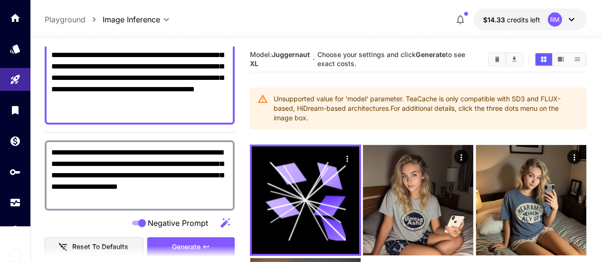
scroll to position [177, 0]
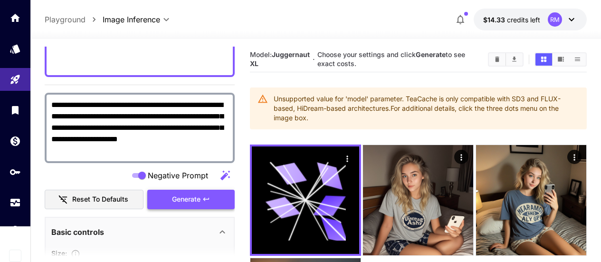
click at [195, 201] on span "Generate" at bounding box center [186, 199] width 28 height 12
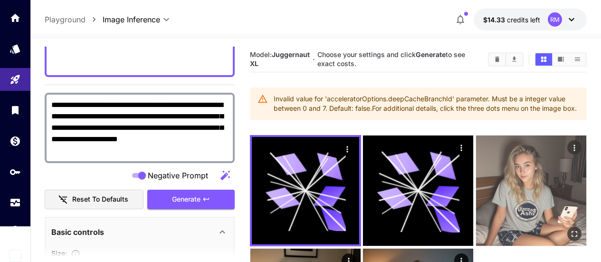
click at [477, 181] on img at bounding box center [531, 190] width 110 height 110
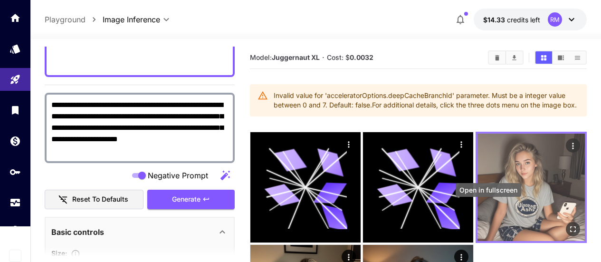
click at [568, 224] on icon "Open in fullscreen" at bounding box center [572, 228] width 9 height 9
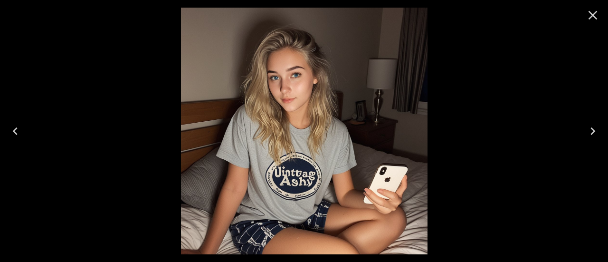
click at [589, 14] on icon "Close" at bounding box center [592, 15] width 15 height 15
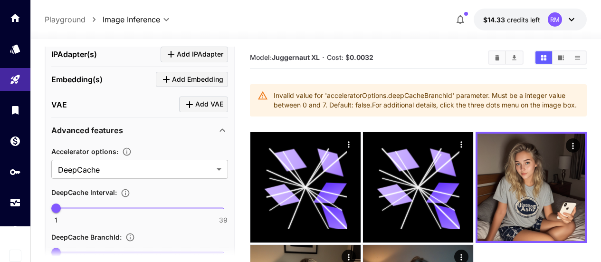
scroll to position [651, 0]
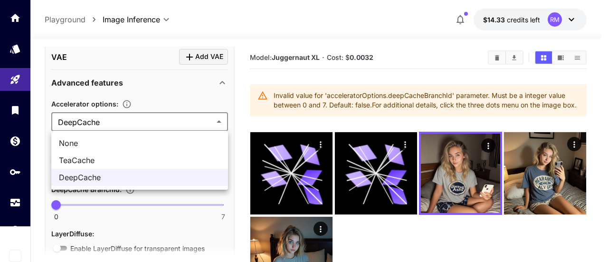
click at [221, 121] on body "**********" at bounding box center [304, 168] width 608 height 337
click at [187, 143] on span "None" at bounding box center [139, 142] width 161 height 11
type input "****"
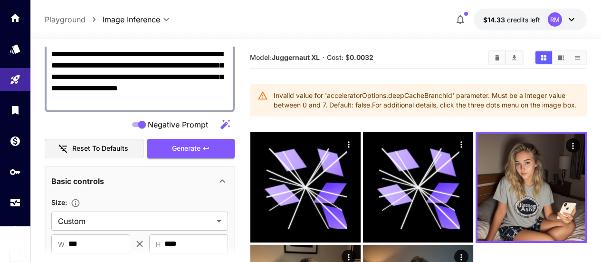
scroll to position [132, 0]
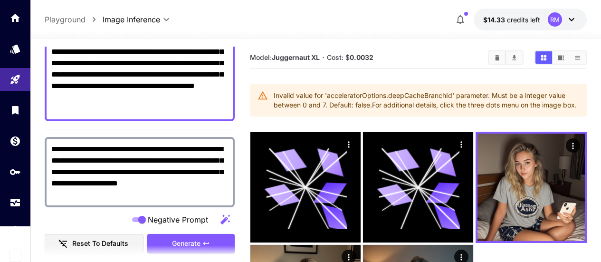
click at [199, 245] on section at bounding box center [140, 257] width 190 height 24
click at [203, 241] on icon "button" at bounding box center [206, 243] width 8 height 8
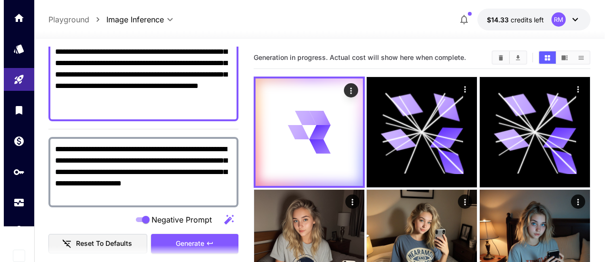
scroll to position [38, 0]
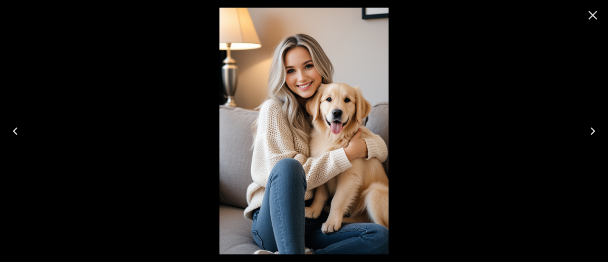
scroll to position [38, 0]
click at [585, 26] on button "Close" at bounding box center [592, 15] width 23 height 23
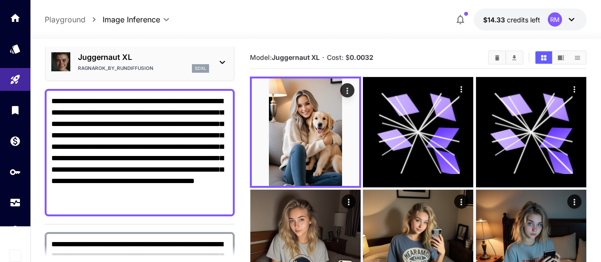
click at [193, 67] on div "sdxl" at bounding box center [200, 68] width 17 height 9
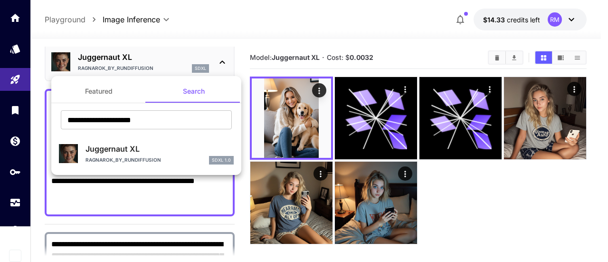
click at [108, 85] on button "Featured" at bounding box center [98, 91] width 95 height 23
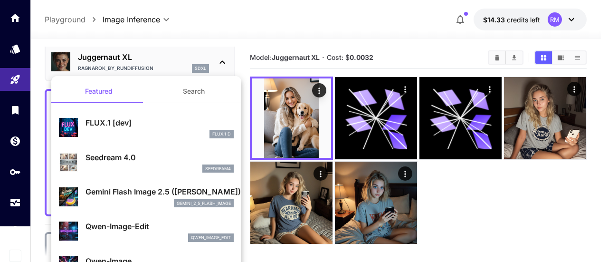
click at [108, 124] on p "FLUX.1 [dev]" at bounding box center [159, 122] width 148 height 11
type input "**"
type input "***"
type input "**"
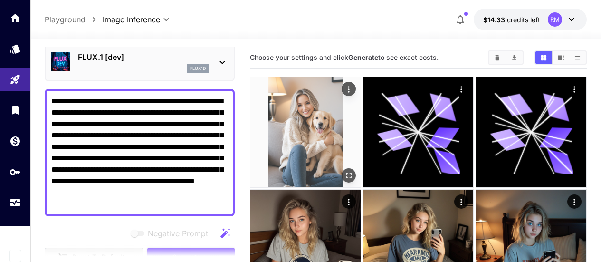
click at [292, 141] on img at bounding box center [305, 132] width 110 height 110
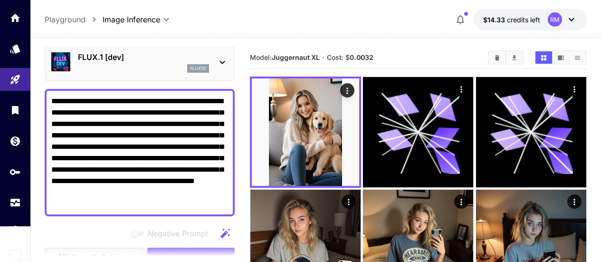
scroll to position [132, 0]
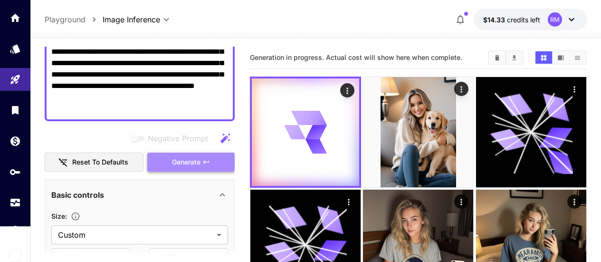
click at [172, 164] on span "Generate" at bounding box center [186, 162] width 28 height 12
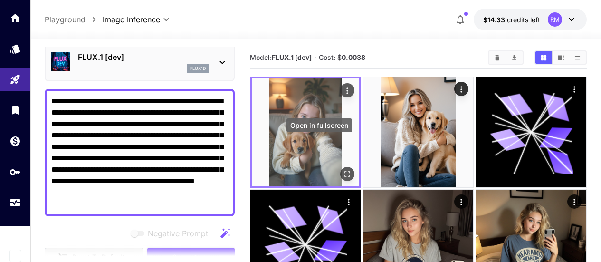
click at [342, 169] on icon "Open in fullscreen" at bounding box center [346, 173] width 9 height 9
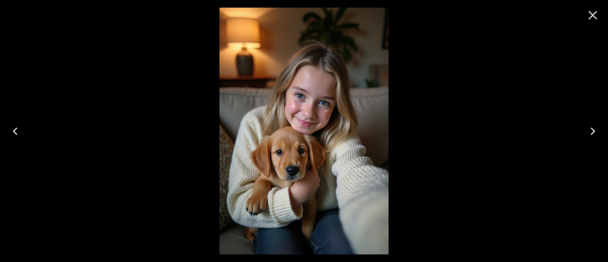
click at [593, 19] on icon "Close" at bounding box center [592, 15] width 15 height 15
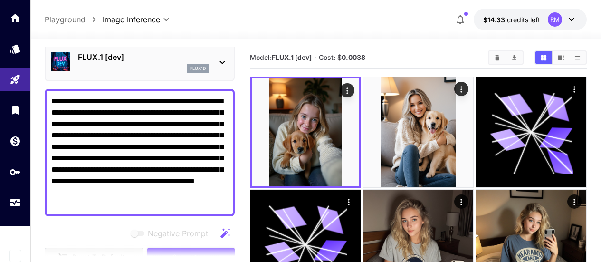
click at [206, 57] on p "FLUX.1 [dev]" at bounding box center [143, 56] width 131 height 11
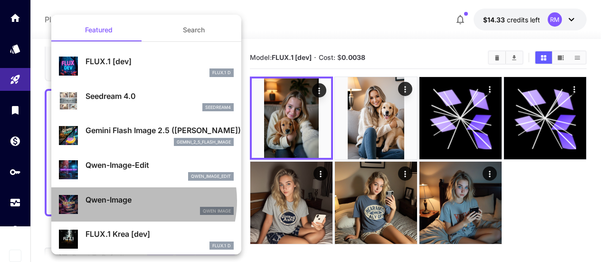
click at [131, 201] on p "Qwen-Image" at bounding box center [159, 199] width 148 height 11
type input "**"
type input "***"
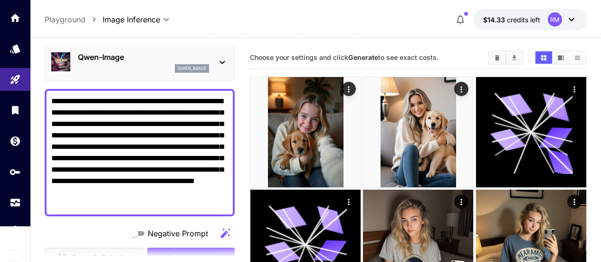
scroll to position [85, 0]
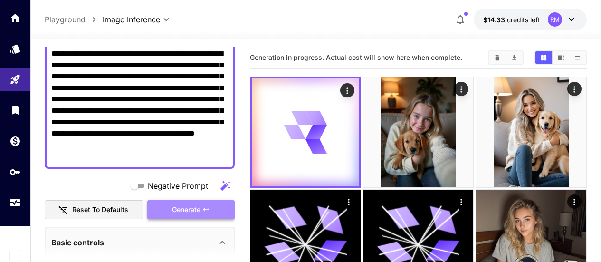
click at [199, 215] on button "Generate" at bounding box center [190, 209] width 87 height 19
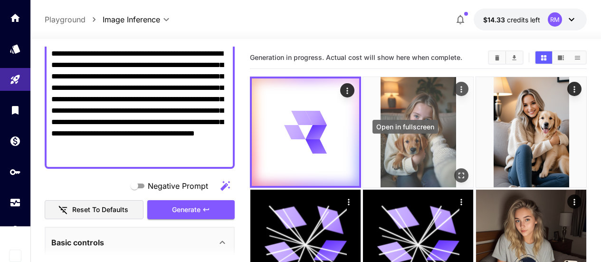
click at [459, 172] on icon "Open in fullscreen" at bounding box center [462, 175] width 6 height 6
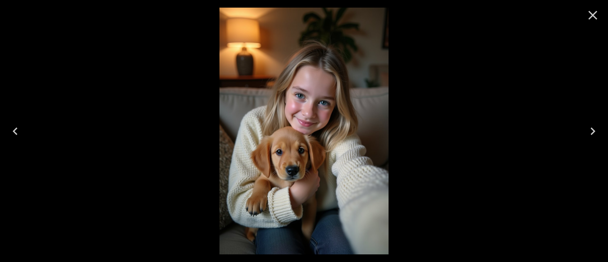
click at [593, 19] on icon "Close" at bounding box center [592, 15] width 15 height 15
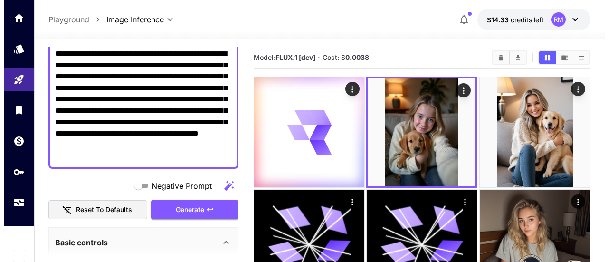
scroll to position [38, 0]
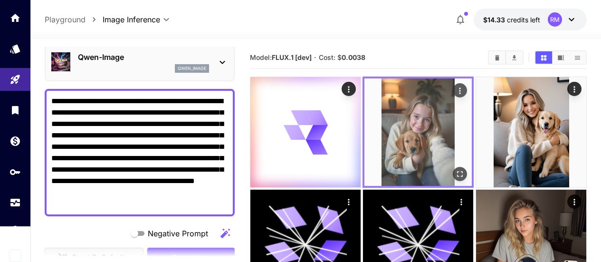
click at [457, 171] on icon "Open in fullscreen" at bounding box center [460, 174] width 6 height 6
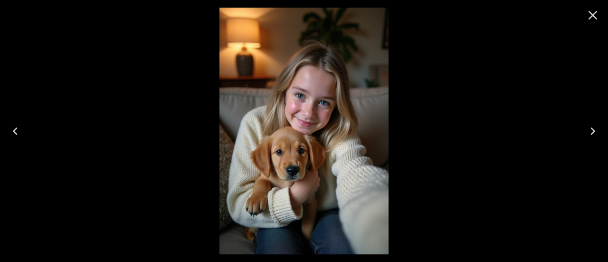
click at [590, 15] on icon "Close" at bounding box center [592, 15] width 15 height 15
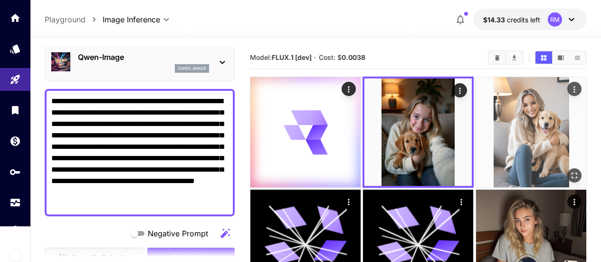
click at [497, 145] on img at bounding box center [531, 132] width 110 height 110
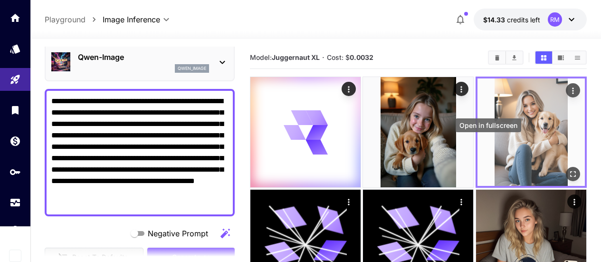
click at [568, 169] on icon "Open in fullscreen" at bounding box center [572, 173] width 9 height 9
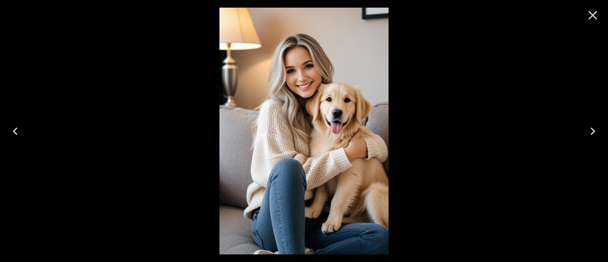
click at [594, 13] on icon "Close" at bounding box center [592, 15] width 9 height 9
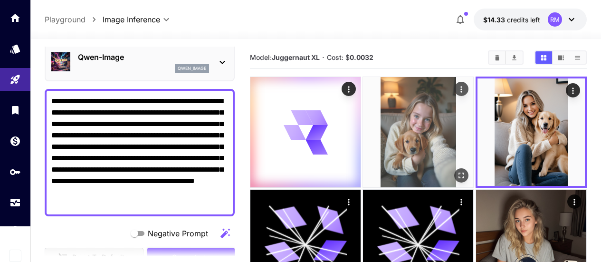
click at [363, 113] on img at bounding box center [418, 132] width 110 height 110
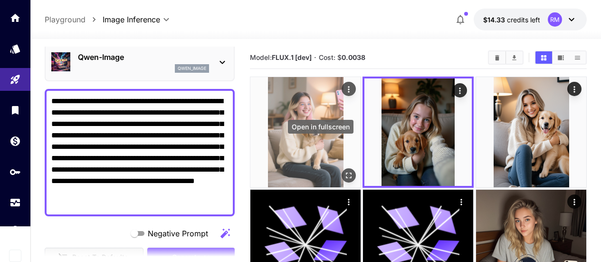
click at [341, 168] on button "Open in fullscreen" at bounding box center [348, 175] width 14 height 14
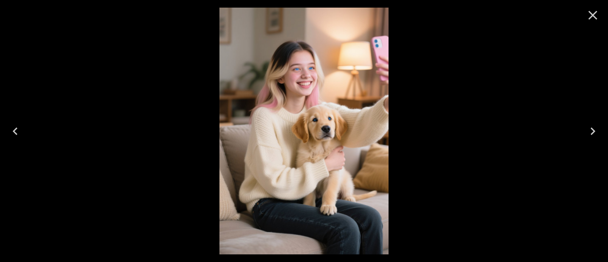
click at [592, 13] on icon "Close" at bounding box center [592, 15] width 15 height 15
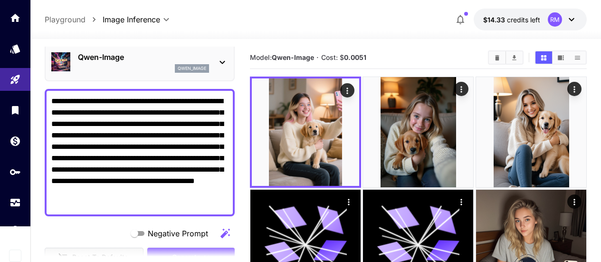
click at [135, 68] on div "qwen_image" at bounding box center [143, 68] width 131 height 9
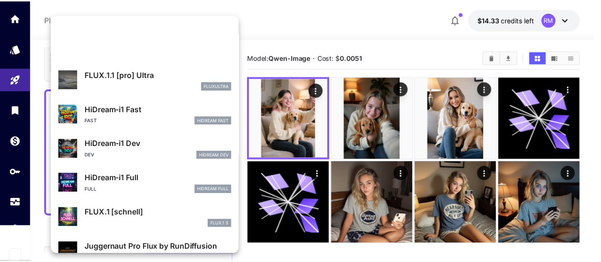
scroll to position [768, 0]
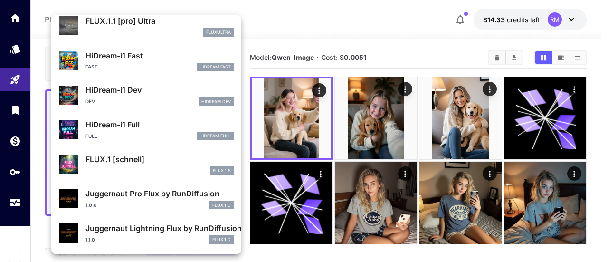
click at [131, 201] on div "1.0.0 FLUX.1 D" at bounding box center [159, 205] width 148 height 9
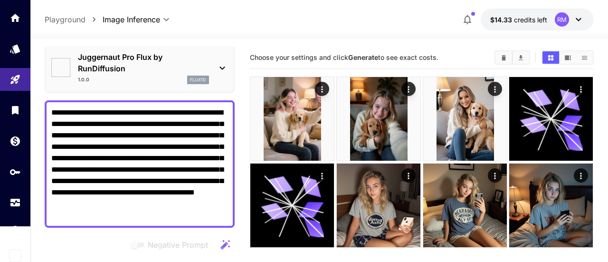
type input "**"
type input "*"
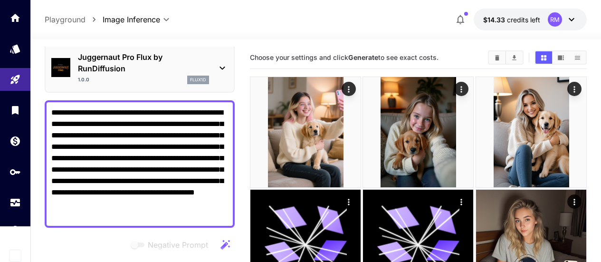
scroll to position [132, 0]
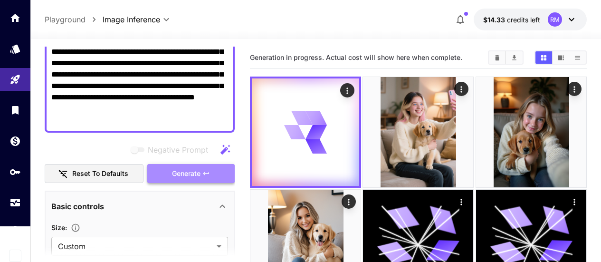
click at [189, 171] on span "Generate" at bounding box center [186, 174] width 28 height 12
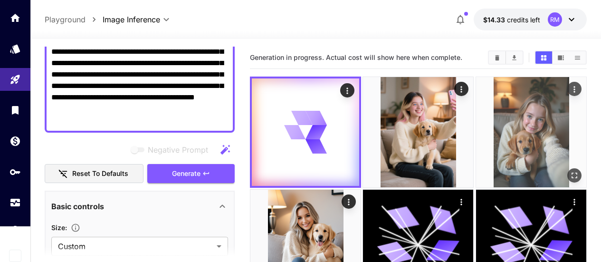
click at [476, 116] on img at bounding box center [531, 132] width 110 height 110
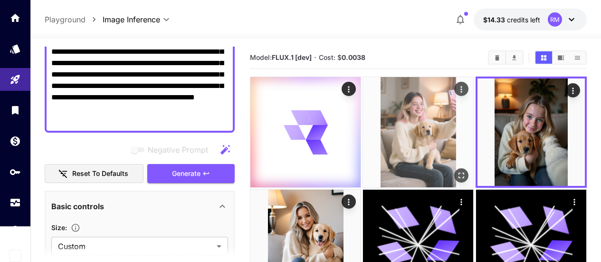
click at [394, 116] on img at bounding box center [418, 132] width 110 height 110
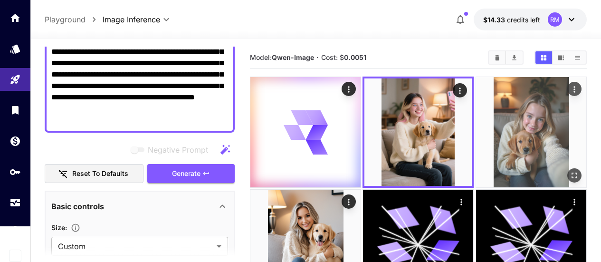
click at [476, 122] on img at bounding box center [531, 132] width 110 height 110
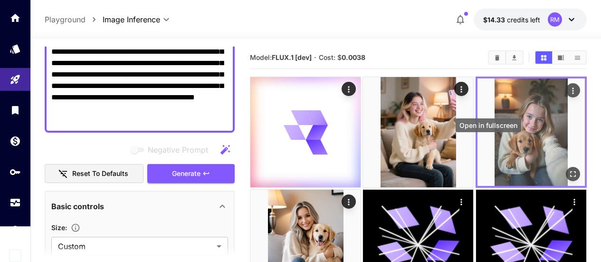
click at [565, 167] on button "Open in fullscreen" at bounding box center [572, 174] width 14 height 14
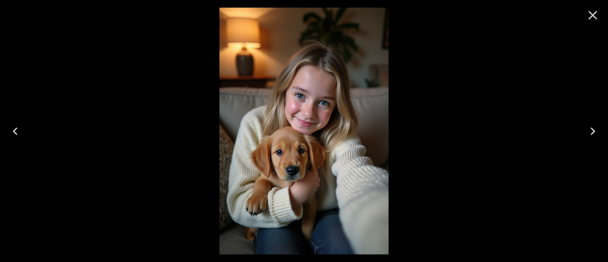
click at [591, 18] on icon "Close" at bounding box center [592, 15] width 9 height 9
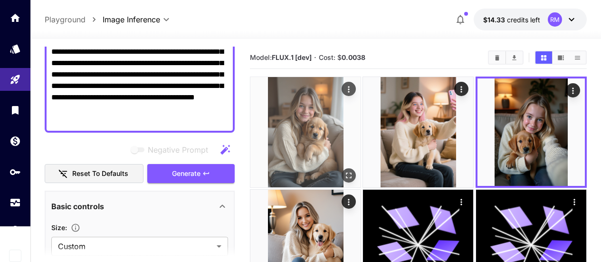
click at [289, 112] on img at bounding box center [305, 132] width 110 height 110
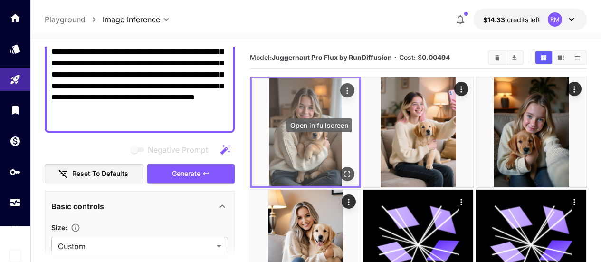
click at [342, 169] on icon "Open in fullscreen" at bounding box center [346, 173] width 9 height 9
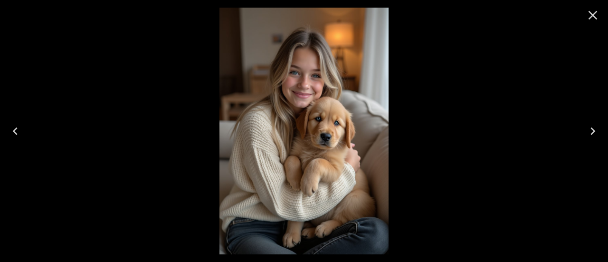
click at [594, 14] on icon "Close" at bounding box center [592, 15] width 9 height 9
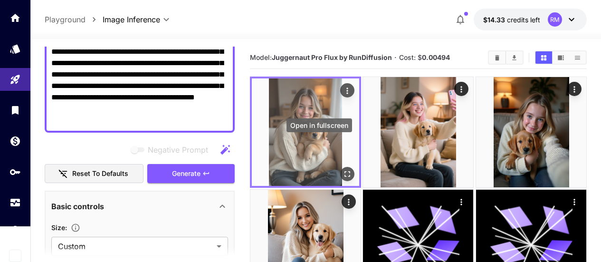
click at [342, 169] on icon "Open in fullscreen" at bounding box center [346, 173] width 9 height 9
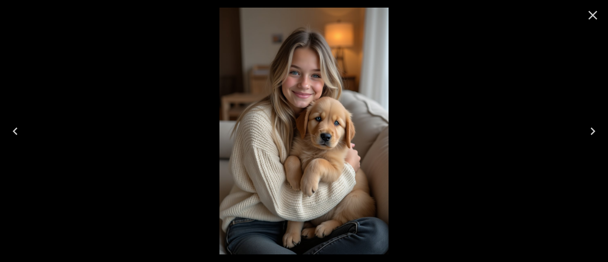
click at [592, 18] on icon "Close" at bounding box center [592, 15] width 15 height 15
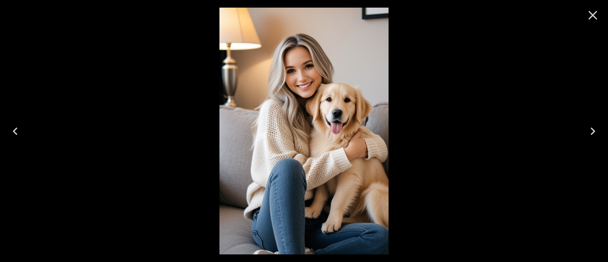
click at [595, 19] on icon "Close" at bounding box center [592, 15] width 15 height 15
